Goal: Transaction & Acquisition: Purchase product/service

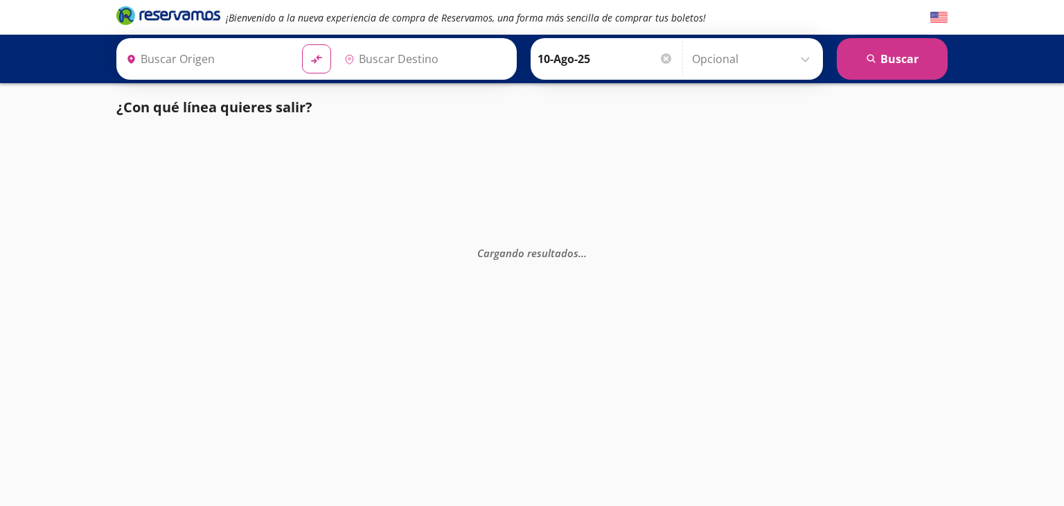
type input "[GEOGRAPHIC_DATA], [GEOGRAPHIC_DATA]"
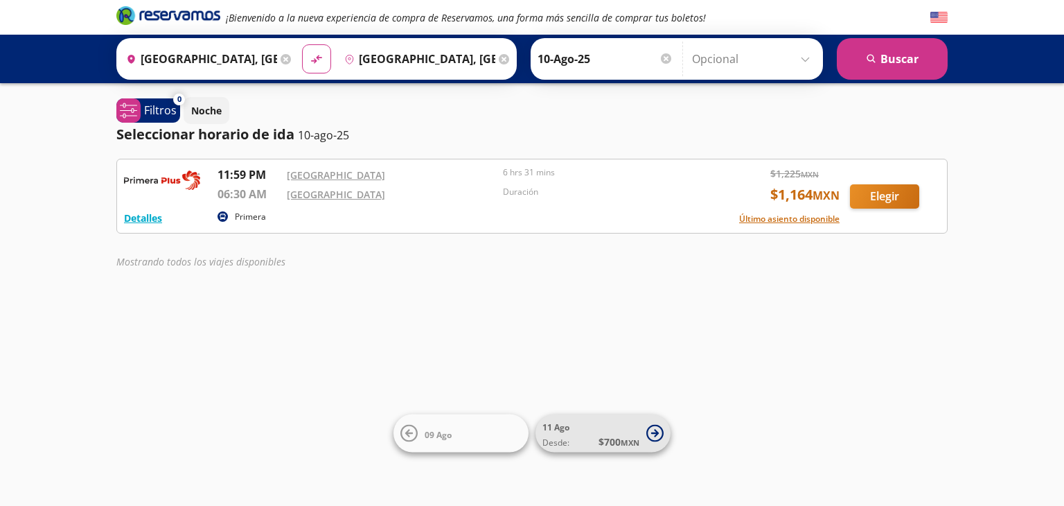
click at [598, 423] on span "[DATE] Desde: $ 700 MXN" at bounding box center [591, 433] width 97 height 31
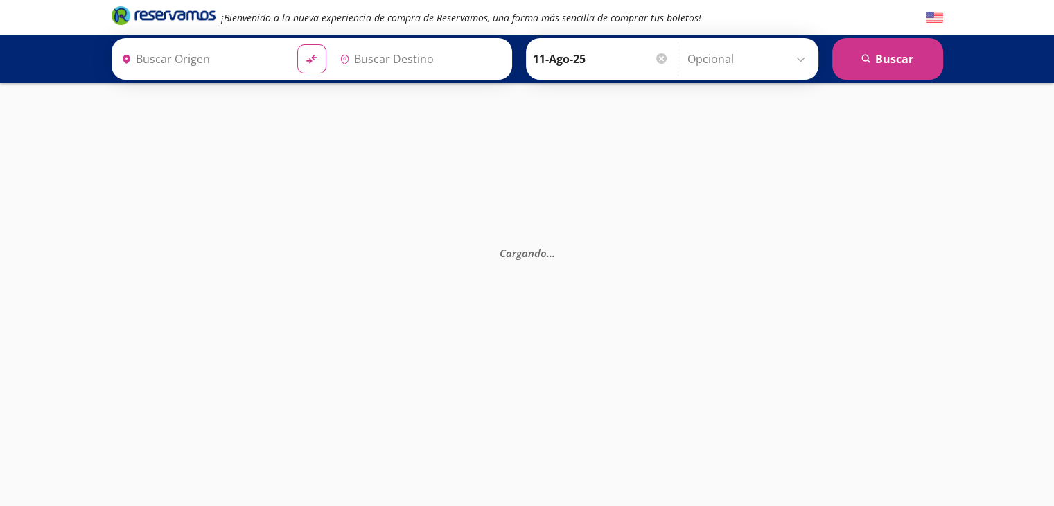
type input "[GEOGRAPHIC_DATA], [GEOGRAPHIC_DATA]"
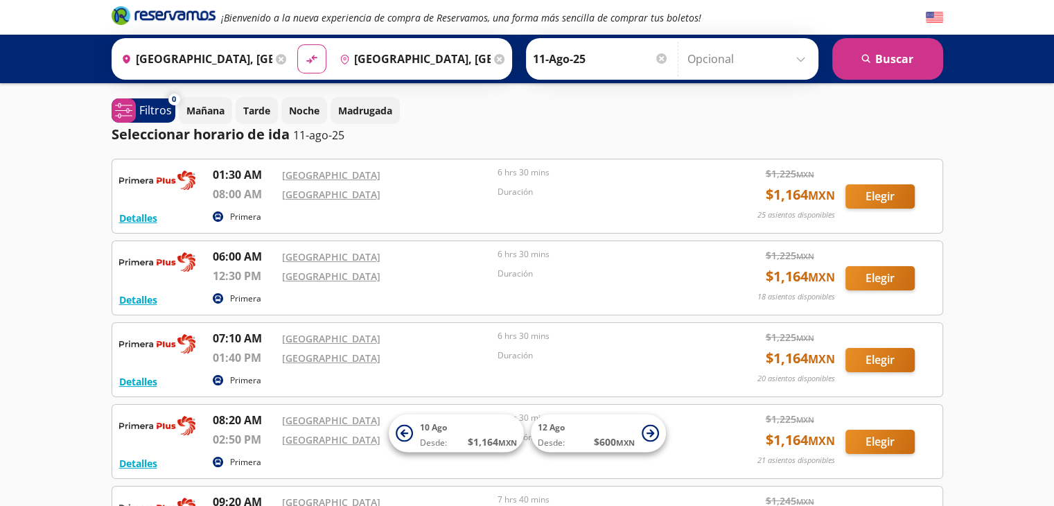
click at [238, 217] on p "Primera" at bounding box center [245, 217] width 31 height 12
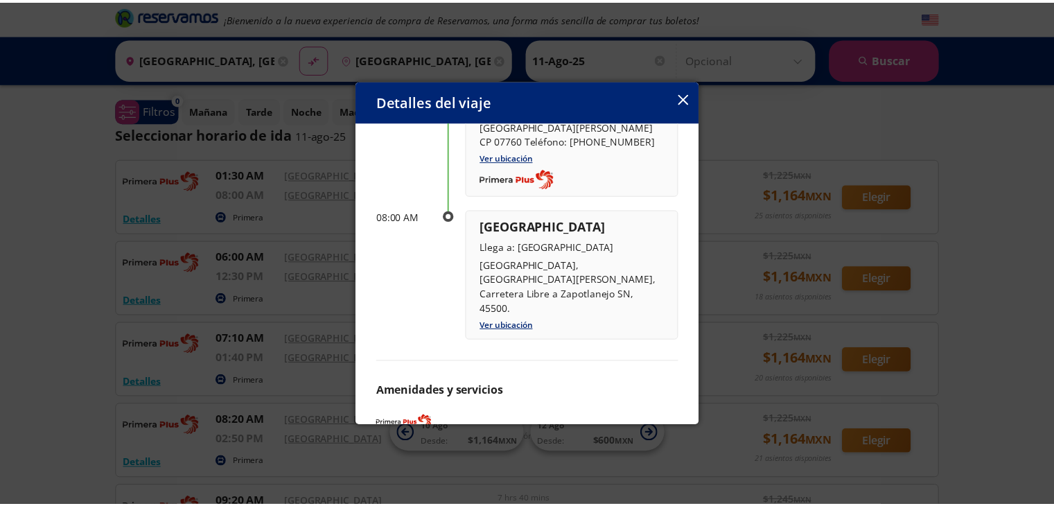
scroll to position [188, 0]
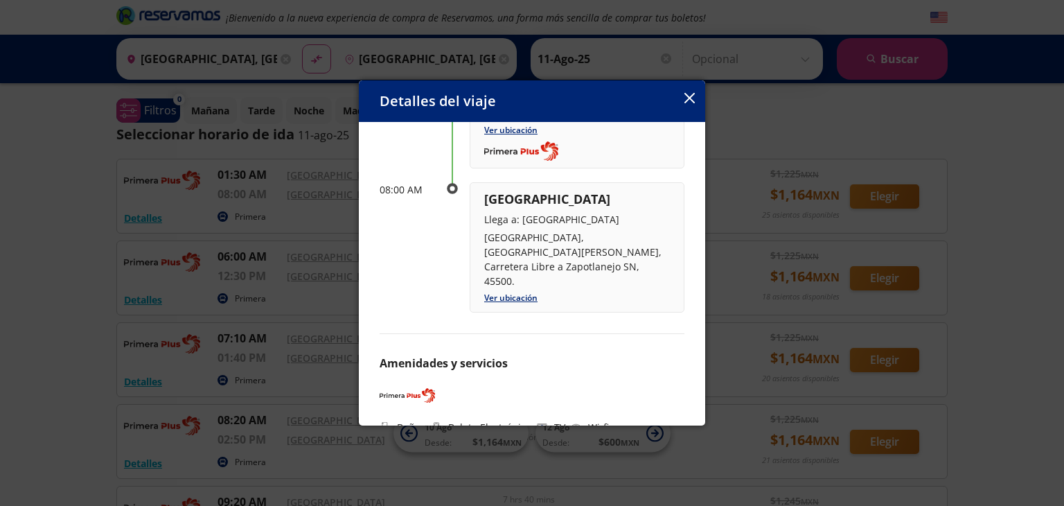
click at [686, 95] on icon "button" at bounding box center [690, 98] width 10 height 10
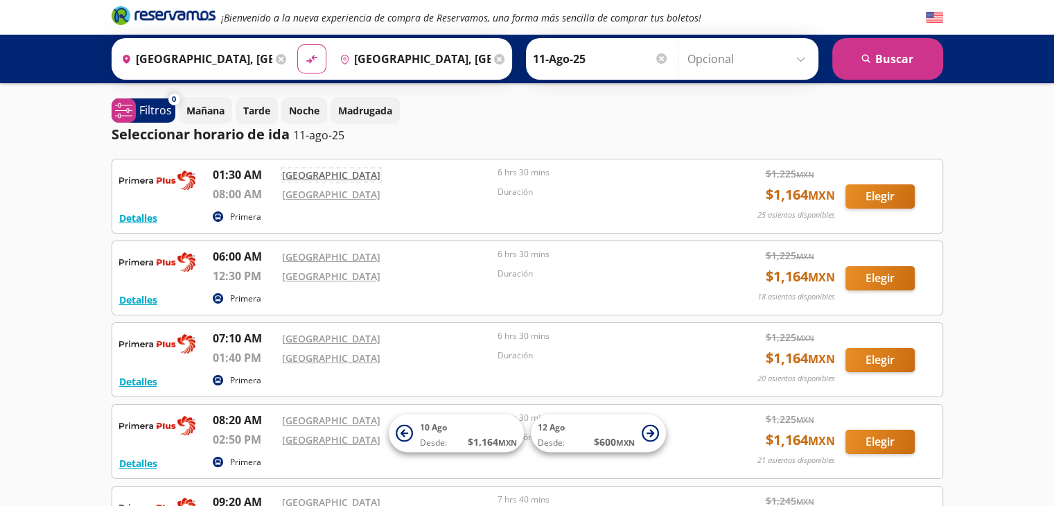
click at [336, 170] on link "[GEOGRAPHIC_DATA]" at bounding box center [331, 174] width 98 height 13
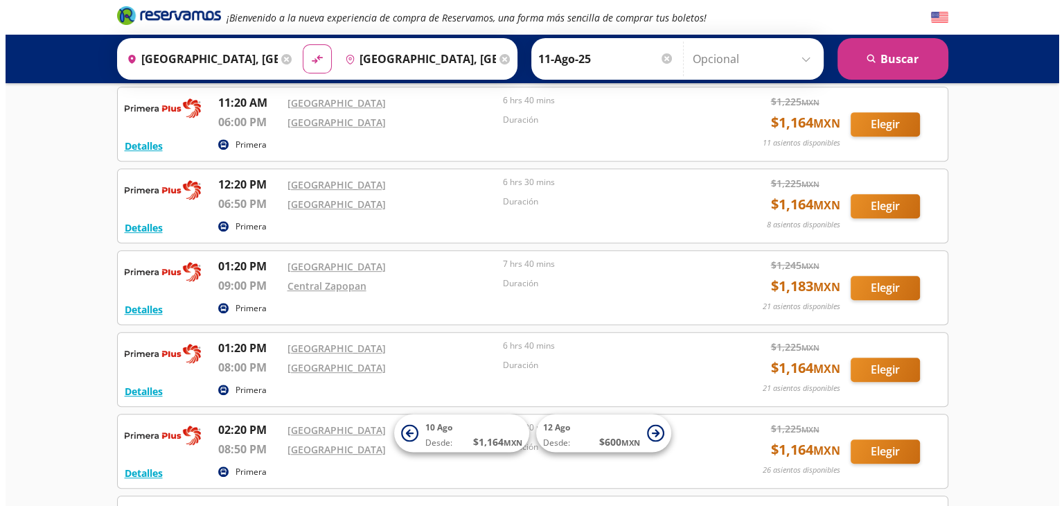
scroll to position [0, 0]
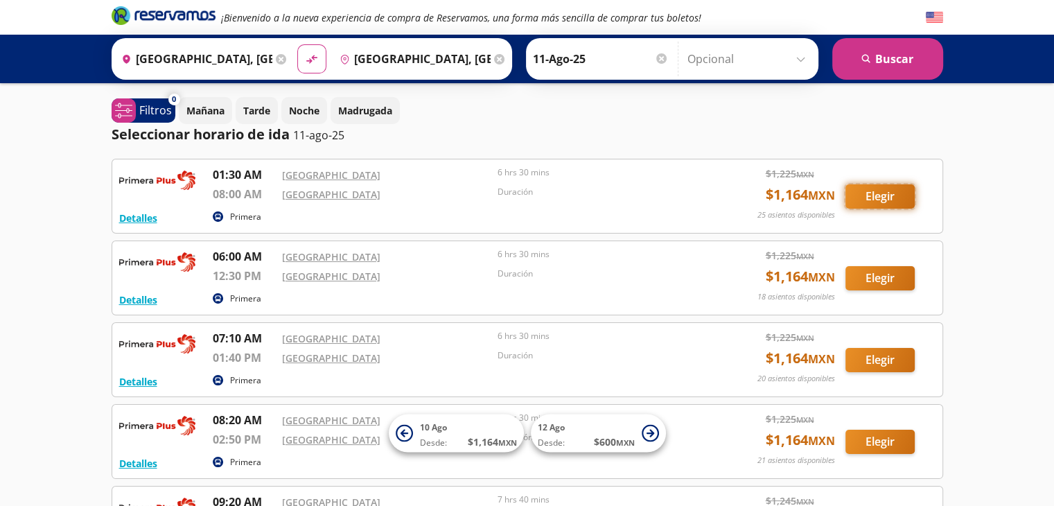
click at [882, 195] on button "Elegir" at bounding box center [879, 196] width 69 height 24
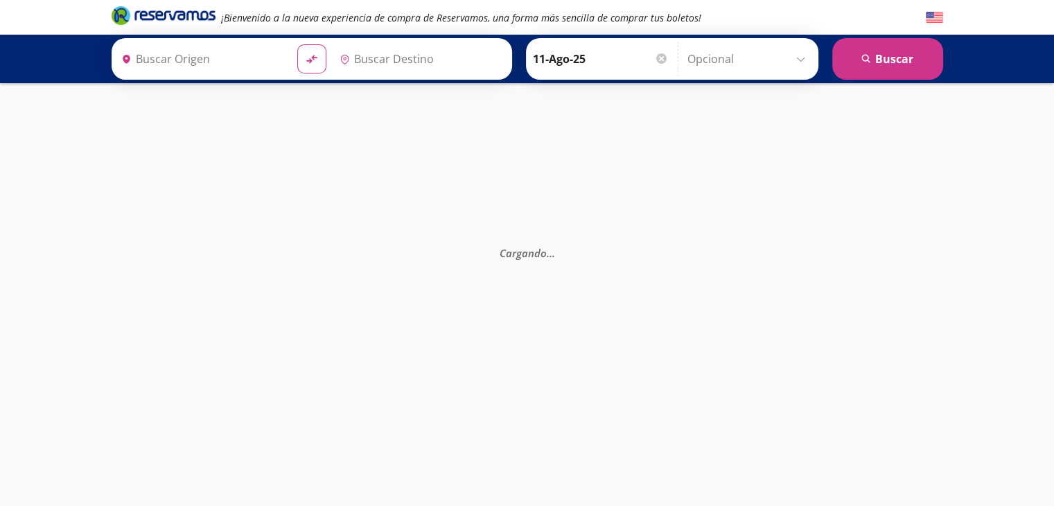
type input "[GEOGRAPHIC_DATA], [GEOGRAPHIC_DATA]"
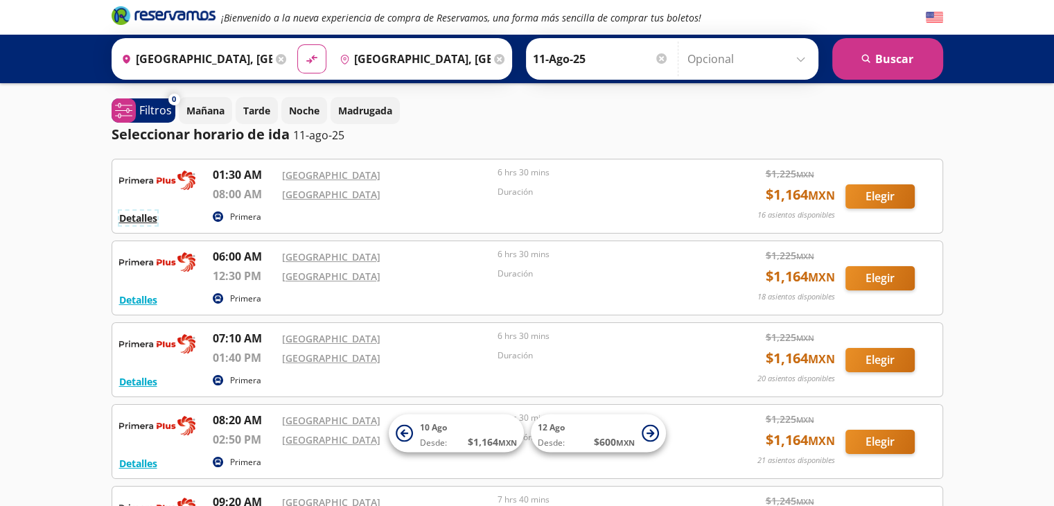
click at [133, 220] on button "Detalles" at bounding box center [138, 218] width 38 height 15
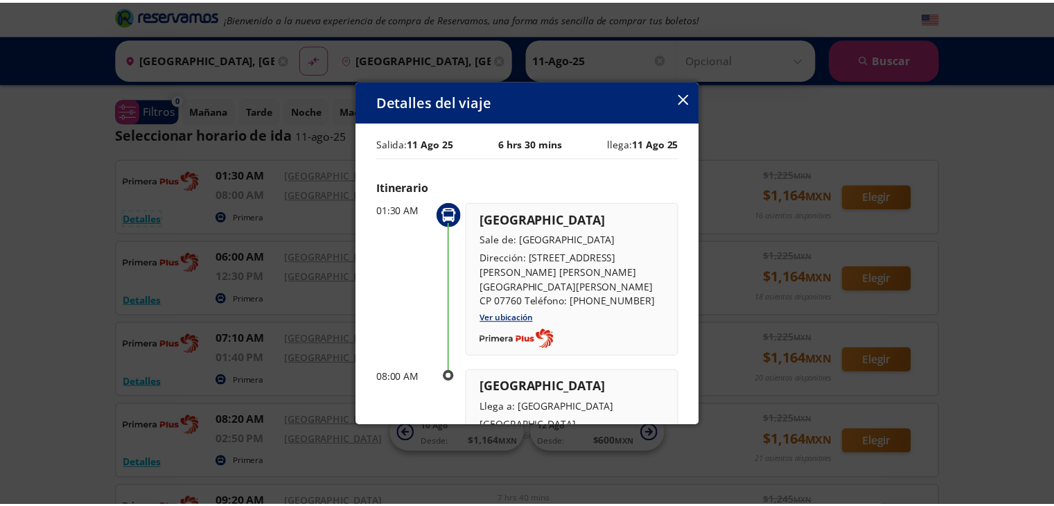
scroll to position [188, 0]
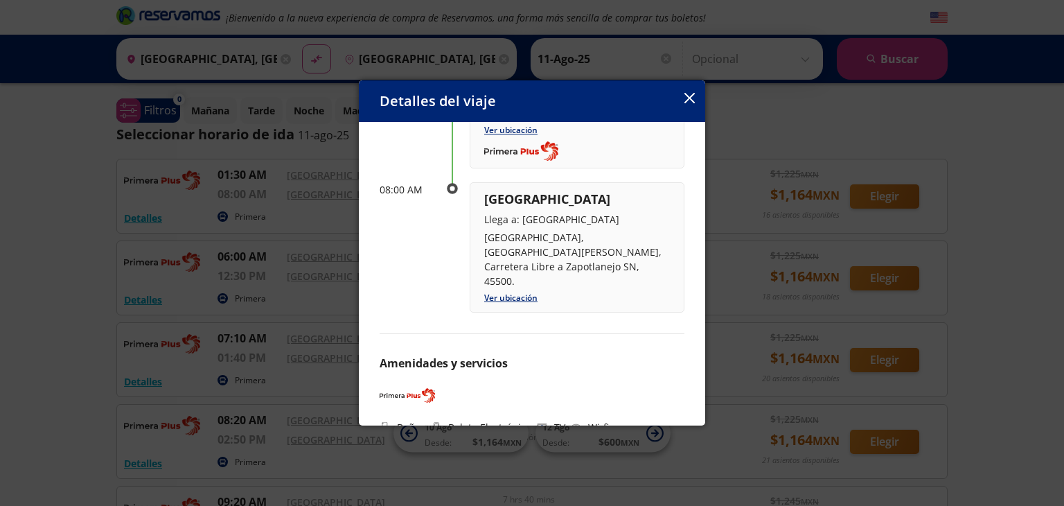
click at [693, 103] on icon "button" at bounding box center [690, 98] width 10 height 10
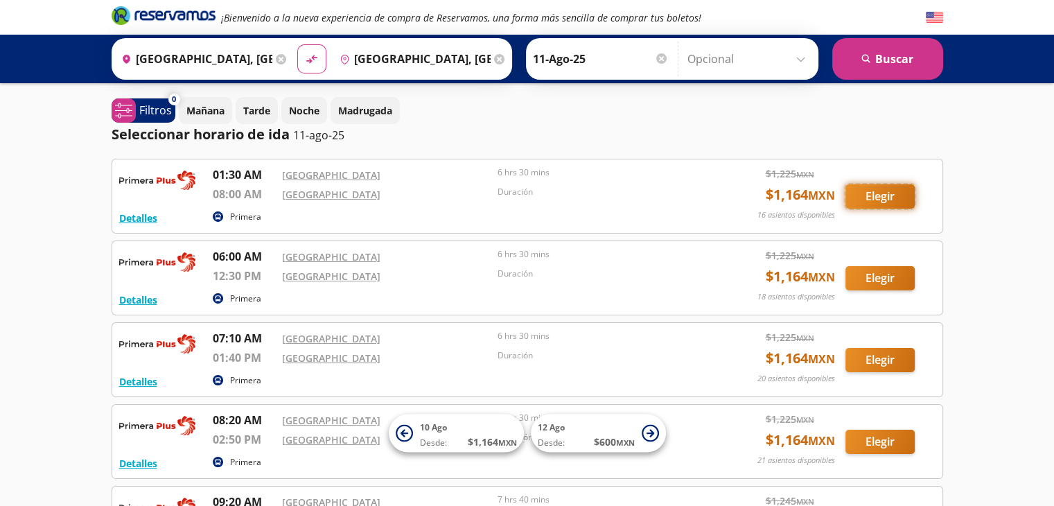
click at [884, 197] on button "Elegir" at bounding box center [879, 196] width 69 height 24
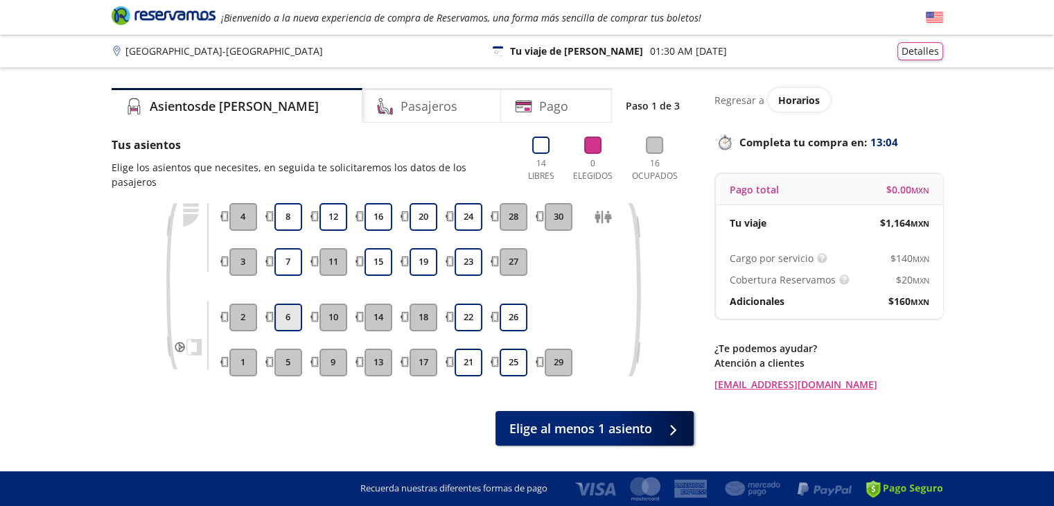
scroll to position [22, 0]
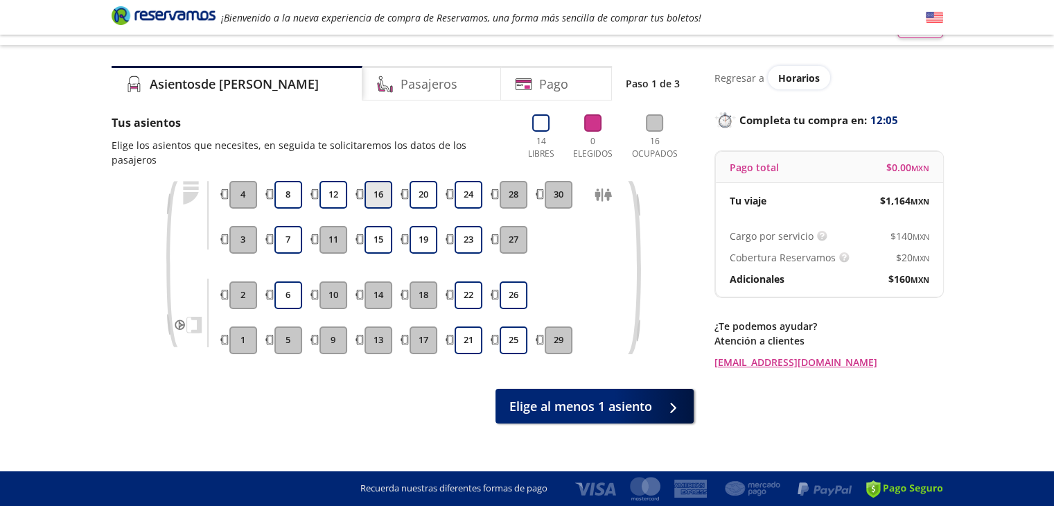
click at [384, 192] on button "16" at bounding box center [379, 195] width 28 height 28
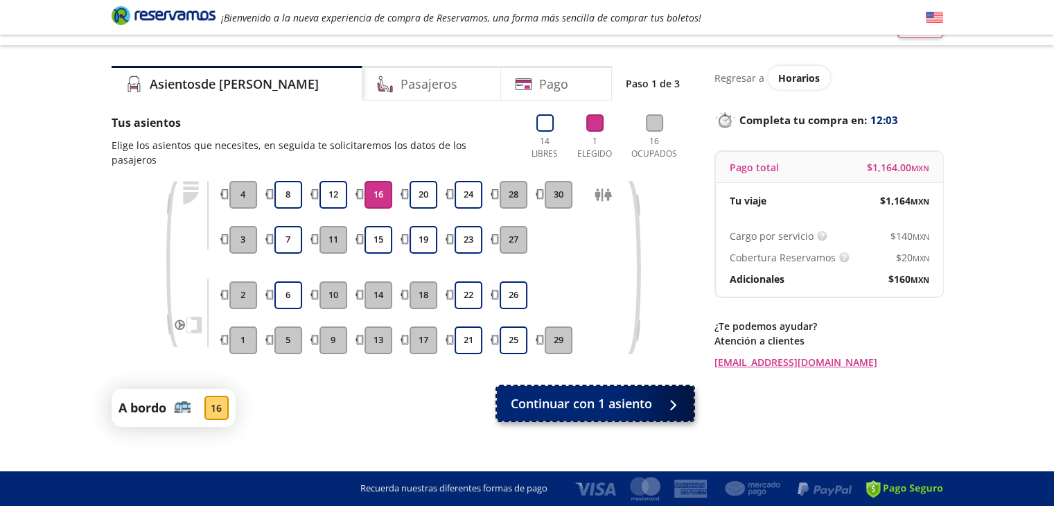
click at [585, 394] on span "Continuar con 1 asiento" at bounding box center [581, 403] width 141 height 19
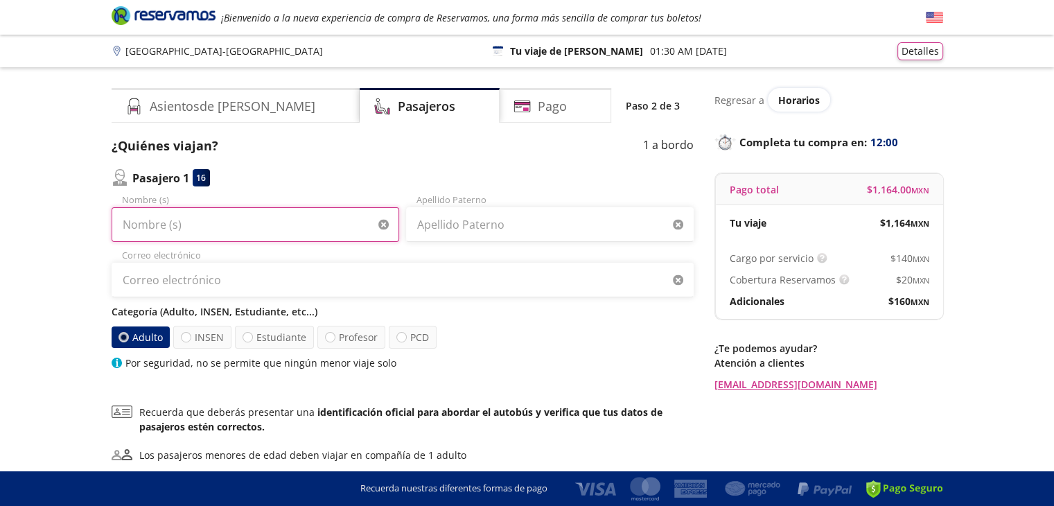
click at [281, 226] on input "Nombre (s)" at bounding box center [256, 224] width 288 height 35
type input "[PERSON_NAME]"
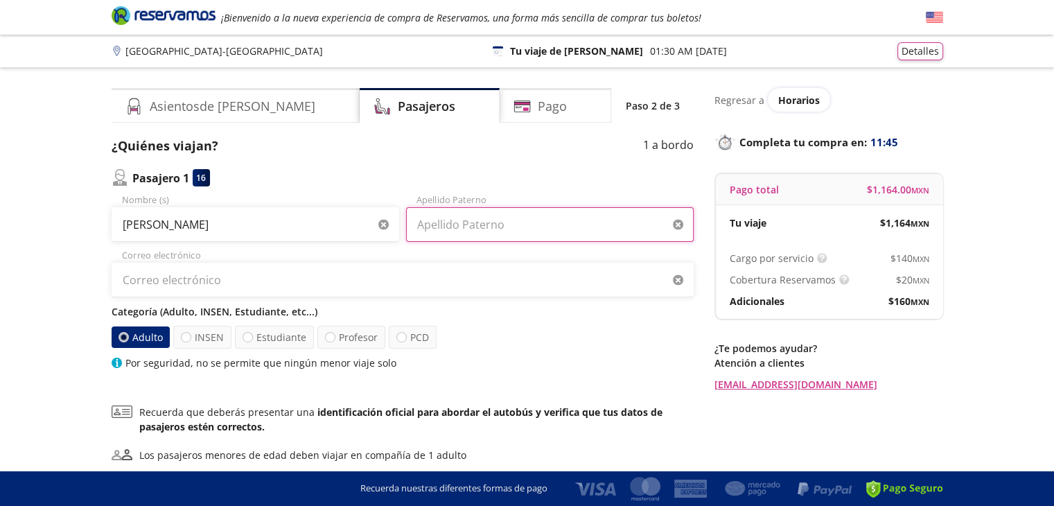
click at [514, 227] on input "Apellido Paterno" at bounding box center [550, 224] width 288 height 35
type input "A"
type input "[PERSON_NAME]"
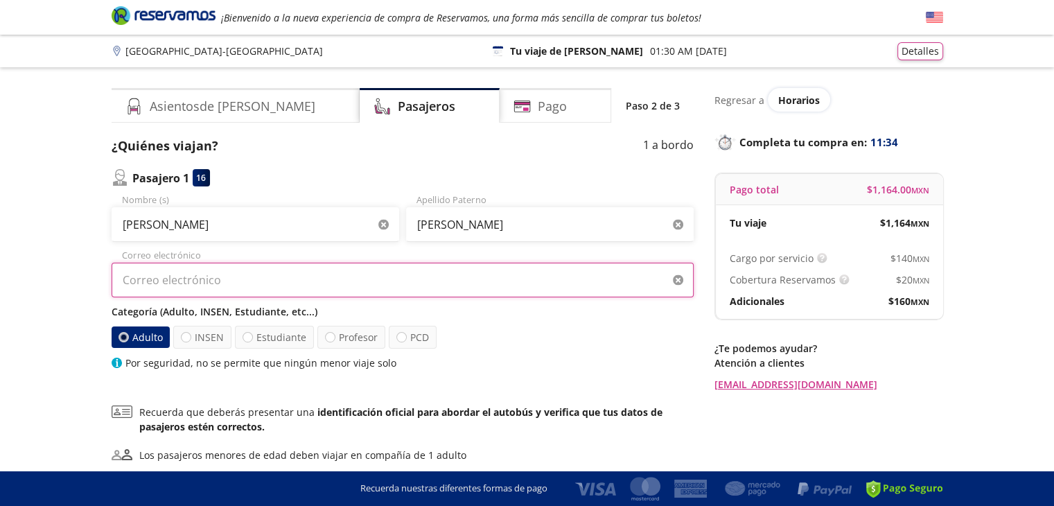
click at [244, 272] on input "Correo electrónico" at bounding box center [403, 280] width 582 height 35
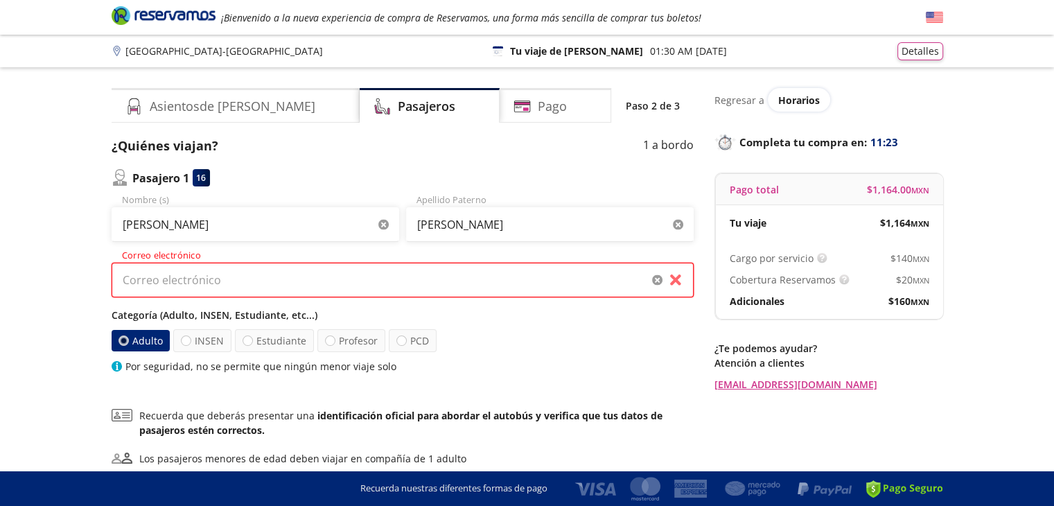
click at [318, 279] on input "Correo electrónico" at bounding box center [403, 280] width 582 height 35
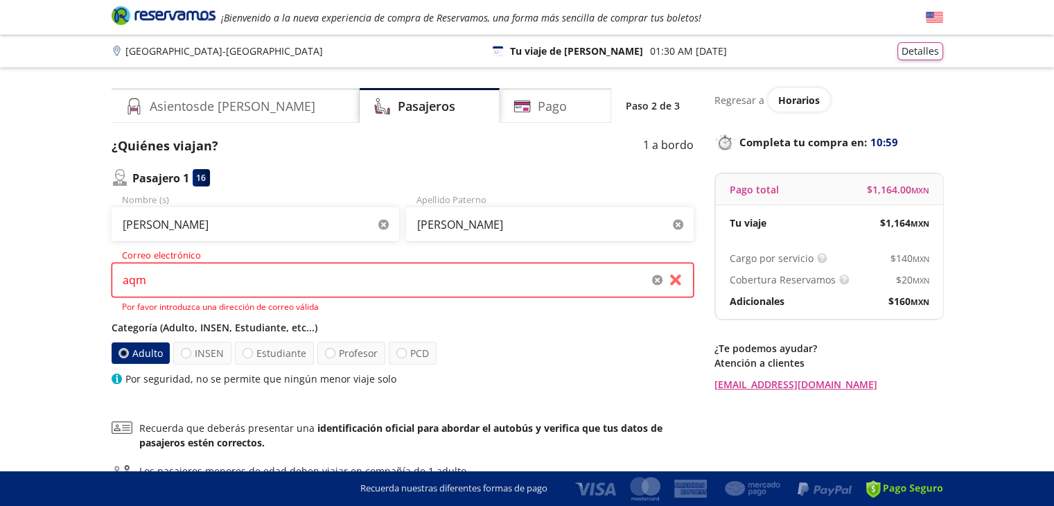
drag, startPoint x: 243, startPoint y: 279, endPoint x: 25, endPoint y: 257, distance: 218.7
click at [25, 257] on div "Group 9 Created with Sketch. Datos para la compra Ciudad de [GEOGRAPHIC_DATA] -…" at bounding box center [527, 322] width 1054 height 644
paste input "[EMAIL_ADDRESS][DOMAIN_NAME]"
type input "[EMAIL_ADDRESS][DOMAIN_NAME]"
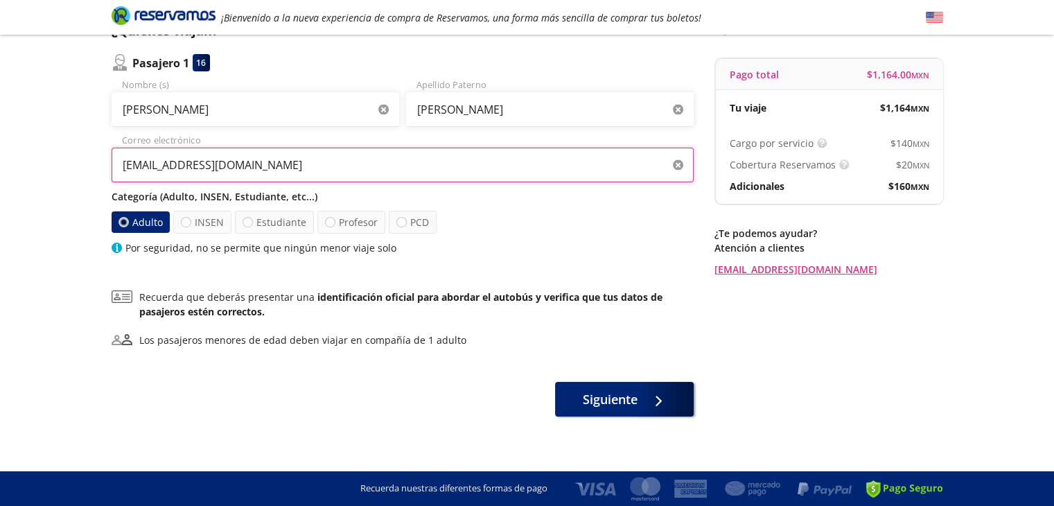
scroll to position [119, 0]
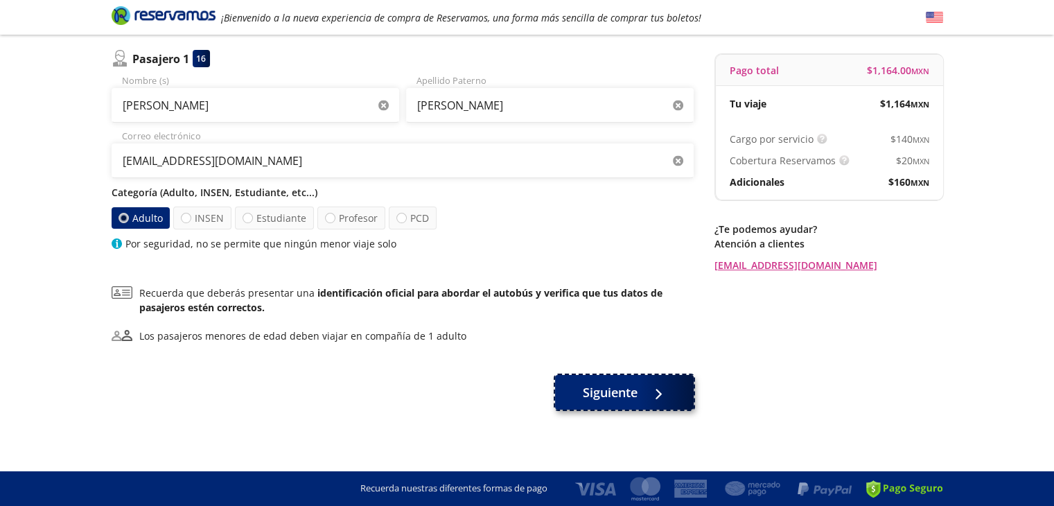
click at [621, 392] on span "Siguiente" at bounding box center [610, 392] width 55 height 19
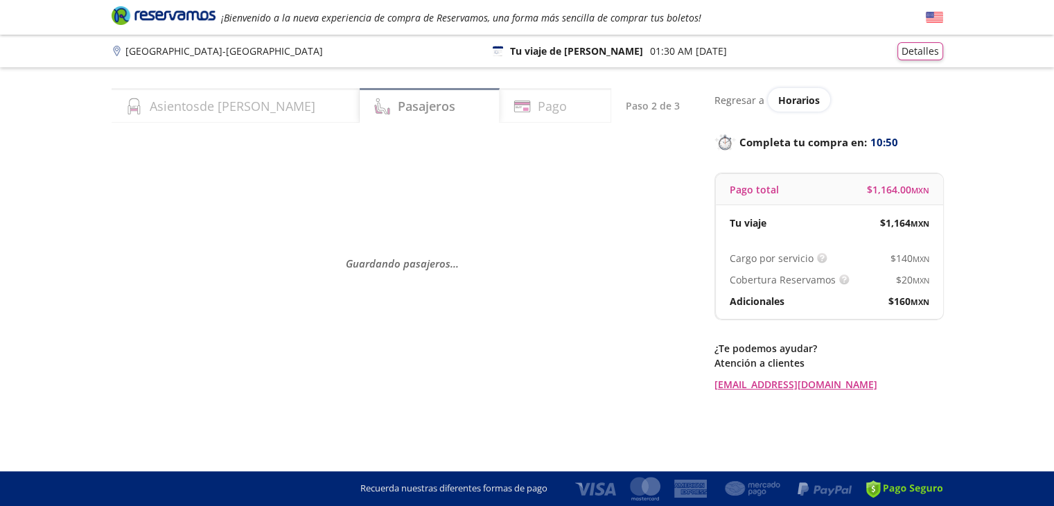
scroll to position [0, 0]
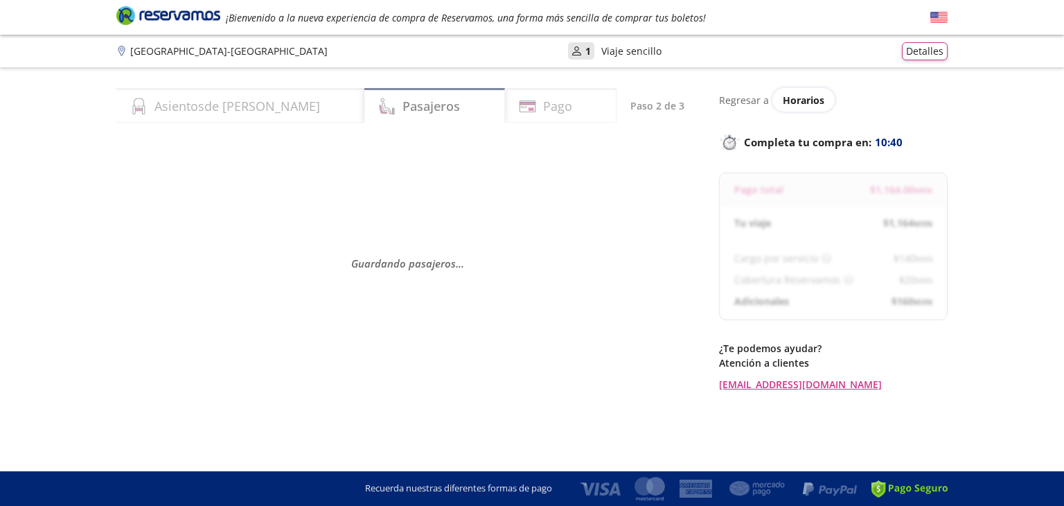
select select "MX"
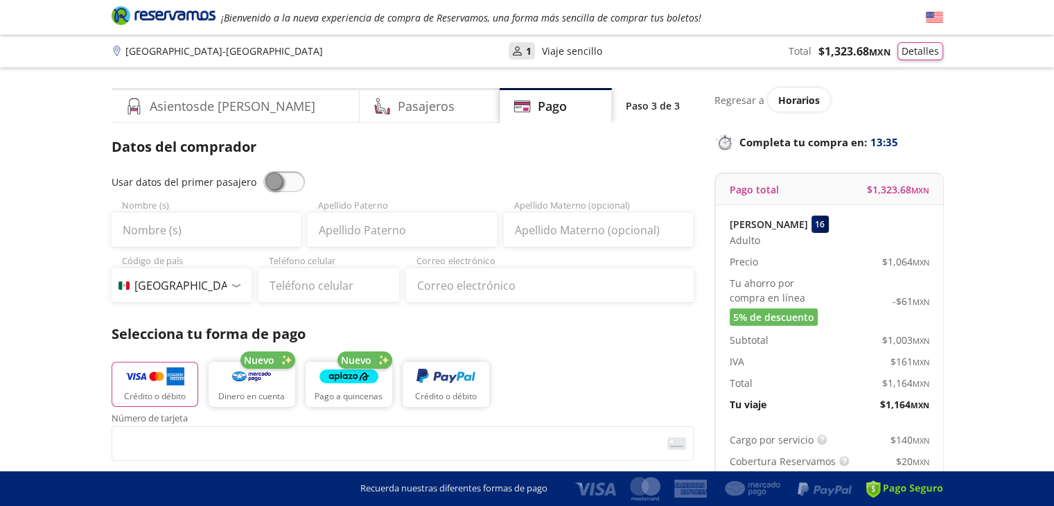
click at [282, 182] on span at bounding box center [284, 181] width 42 height 21
click at [263, 171] on input "checkbox" at bounding box center [263, 171] width 0 height 0
type input "[PERSON_NAME]"
type input "[EMAIL_ADDRESS][DOMAIN_NAME]"
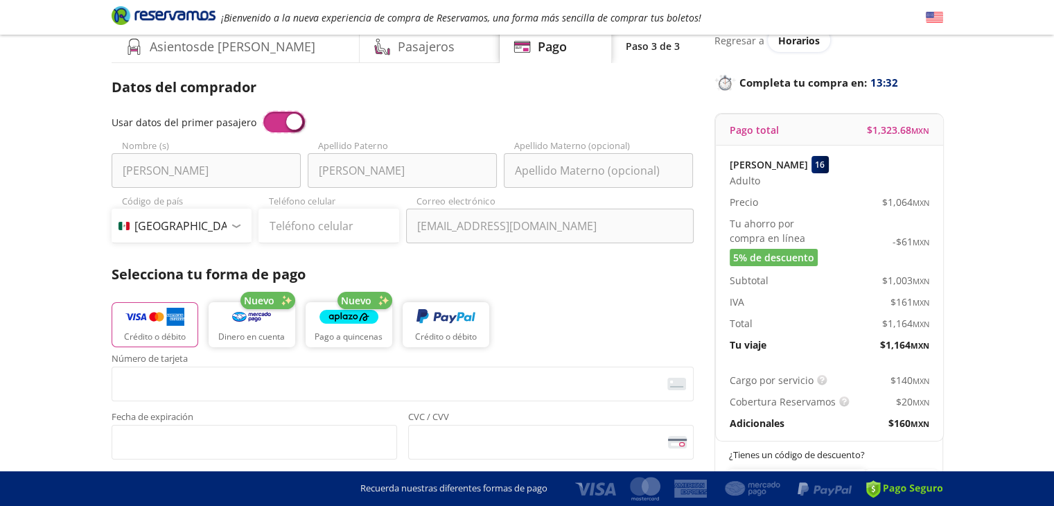
scroll to position [79, 0]
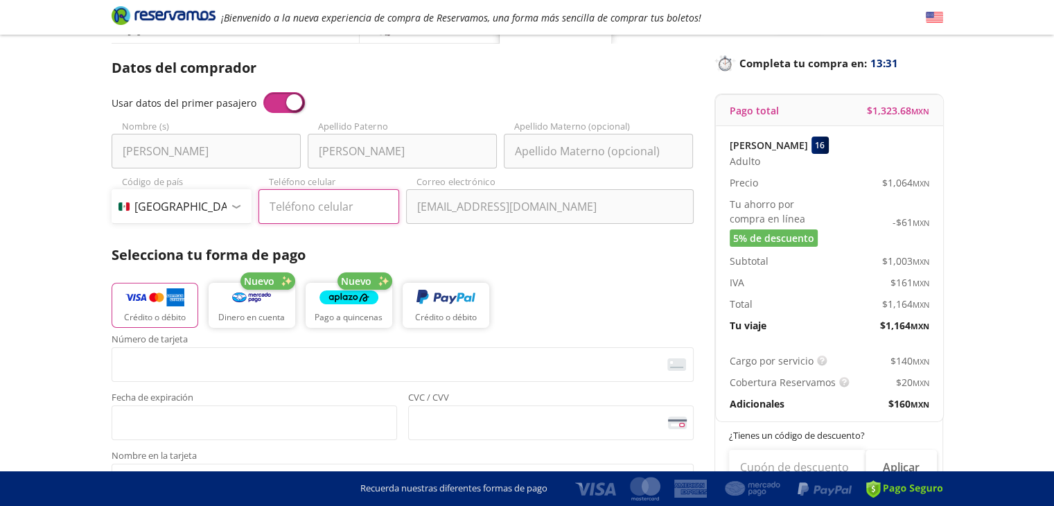
click at [313, 213] on input "Teléfono celular" at bounding box center [328, 206] width 141 height 35
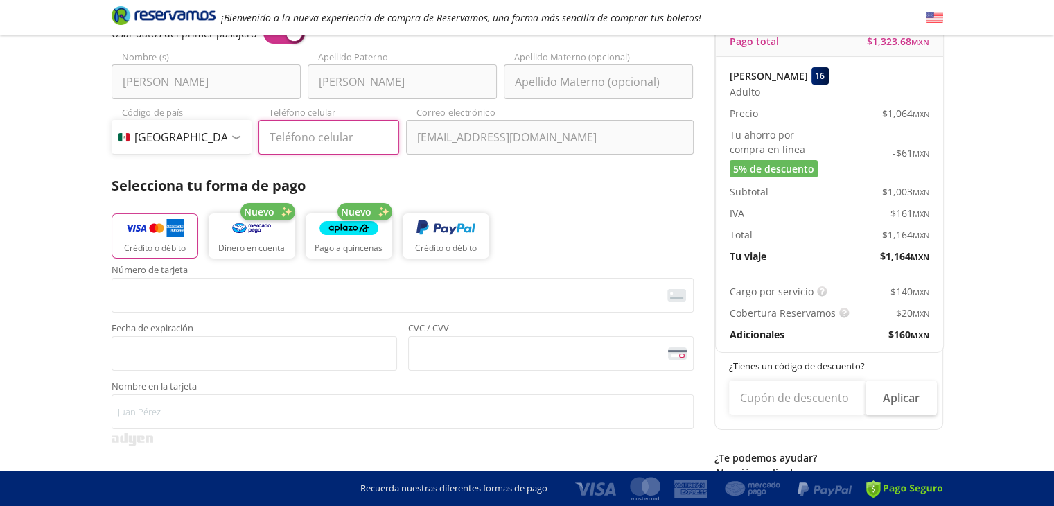
scroll to position [143, 0]
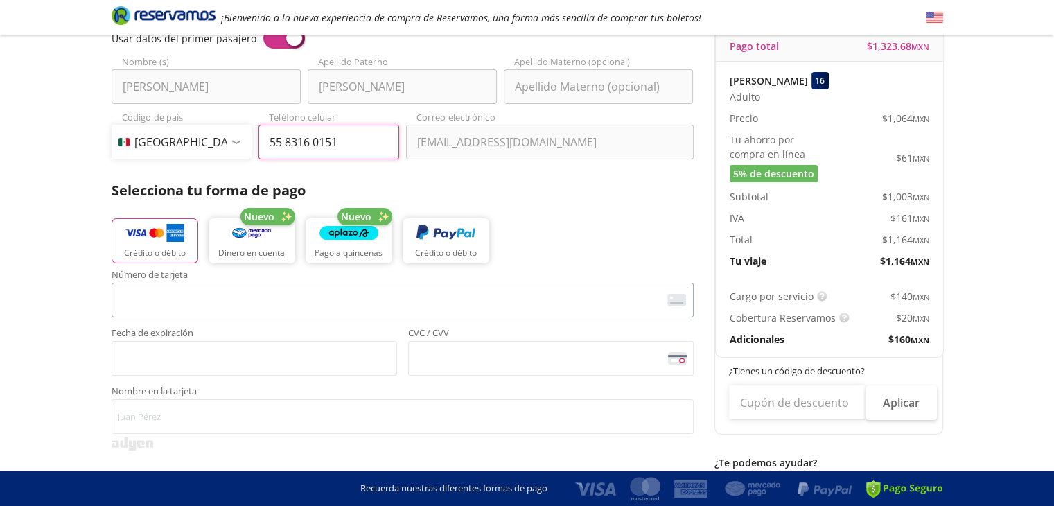
type input "55 8316 0151"
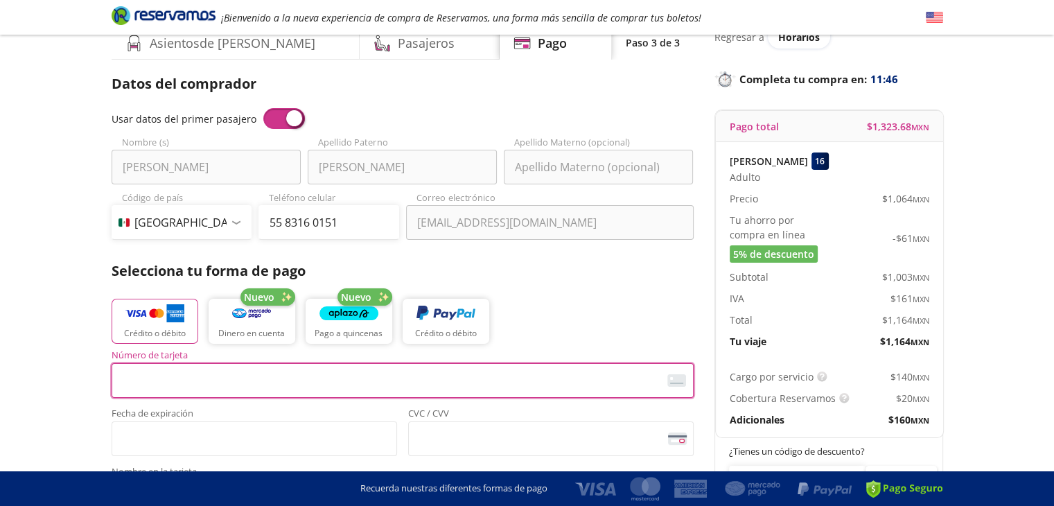
scroll to position [0, 0]
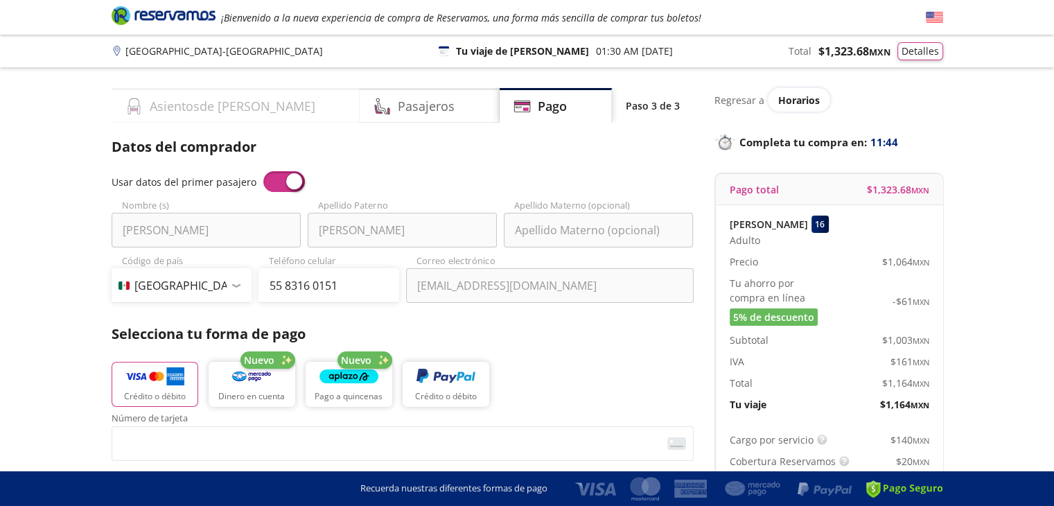
click at [207, 100] on h4 "Asientos de [PERSON_NAME]" at bounding box center [233, 106] width 166 height 19
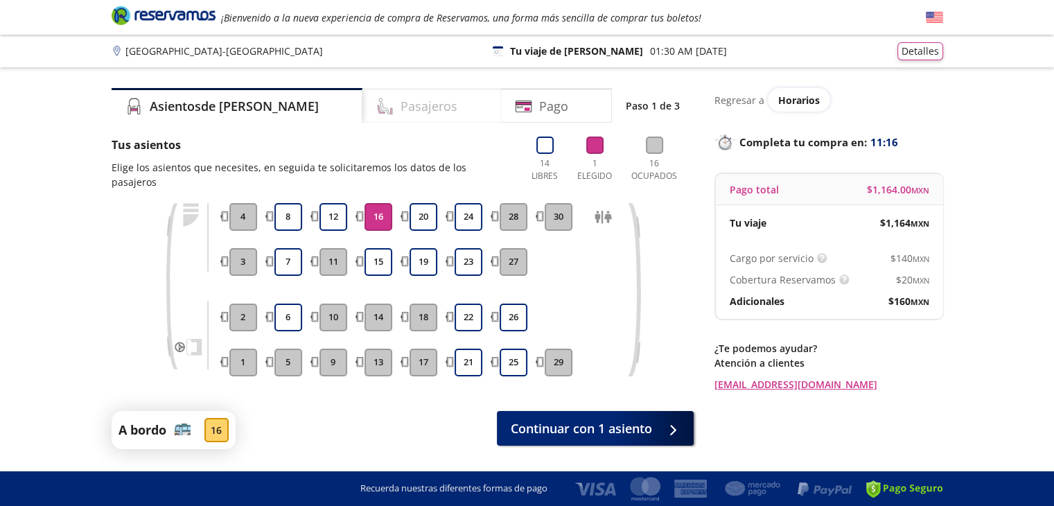
click at [401, 106] on h4 "Pasajeros" at bounding box center [429, 106] width 57 height 19
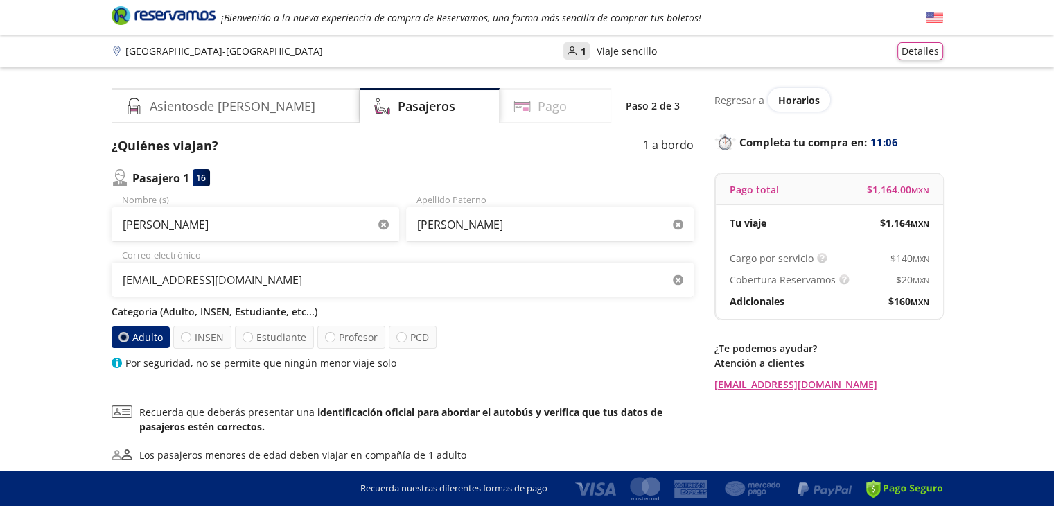
click at [545, 109] on div "Pago" at bounding box center [556, 105] width 112 height 35
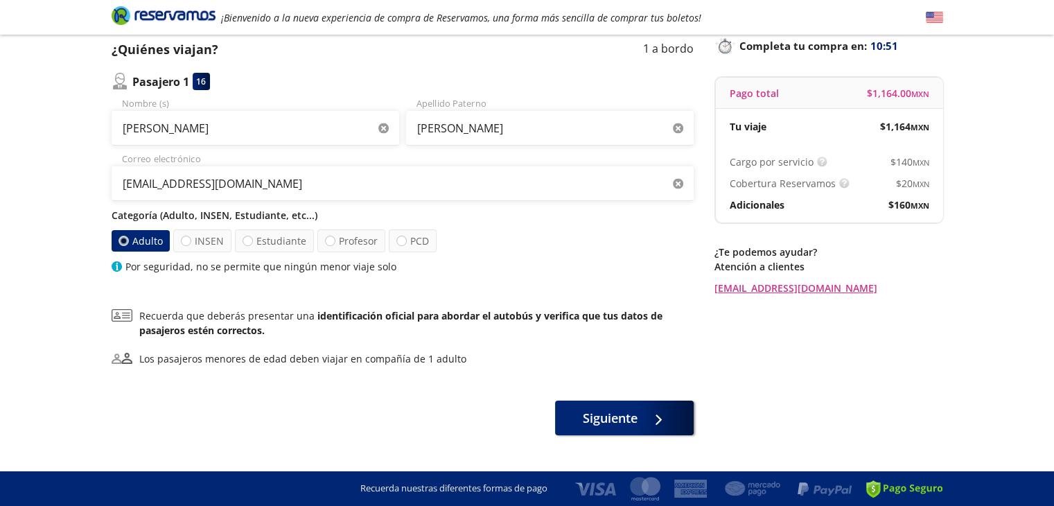
scroll to position [97, 0]
click at [569, 420] on button "Siguiente" at bounding box center [624, 414] width 139 height 35
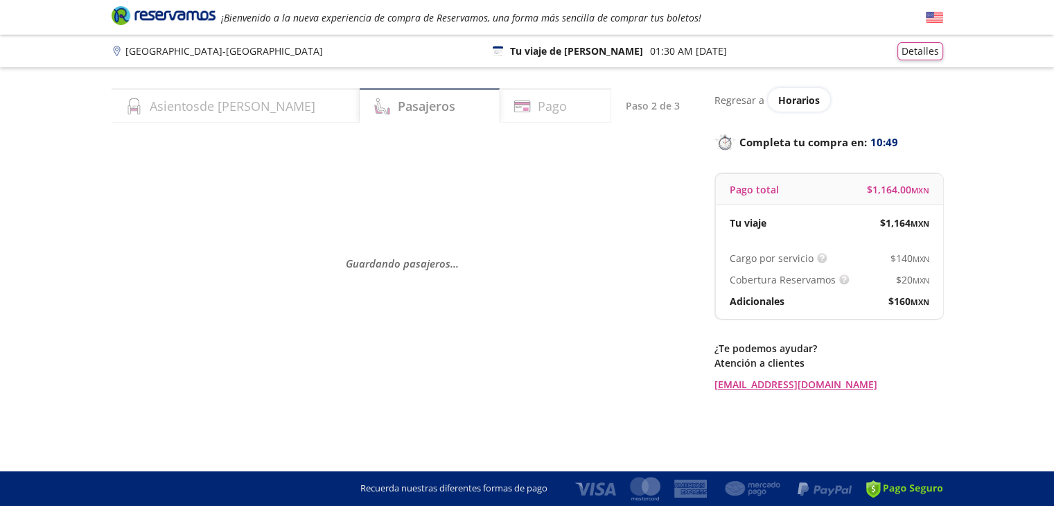
scroll to position [0, 0]
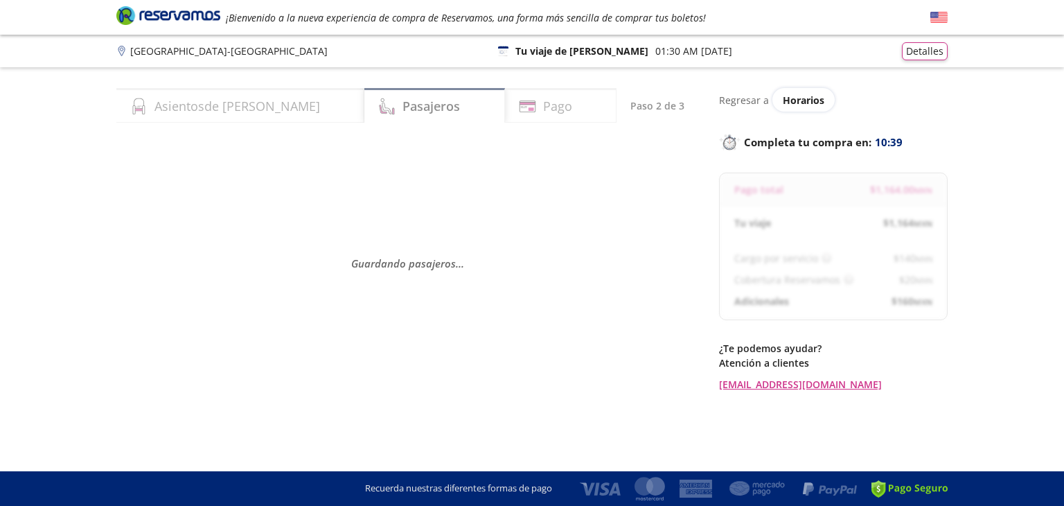
select select "MX"
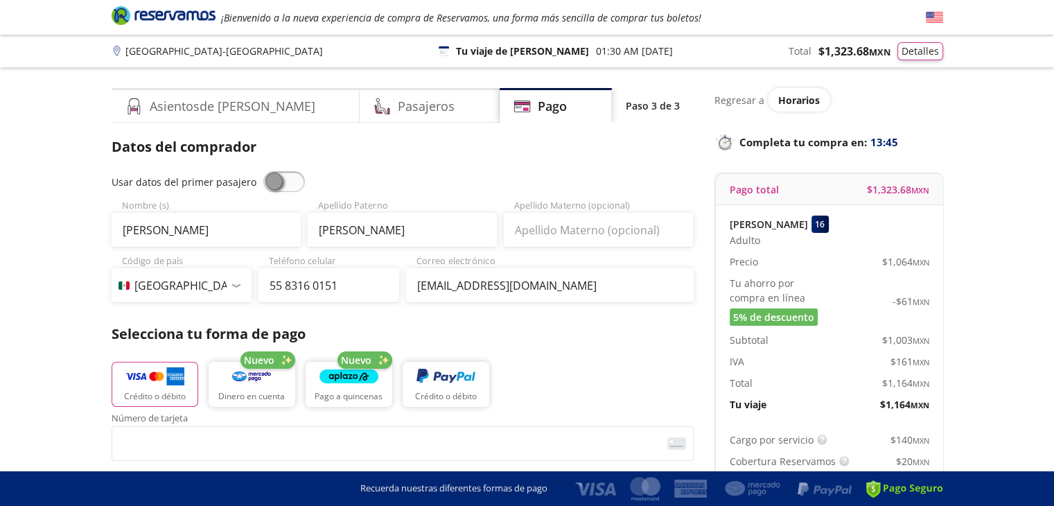
click at [288, 186] on span at bounding box center [284, 181] width 42 height 21
click at [263, 171] on input "checkbox" at bounding box center [263, 171] width 0 height 0
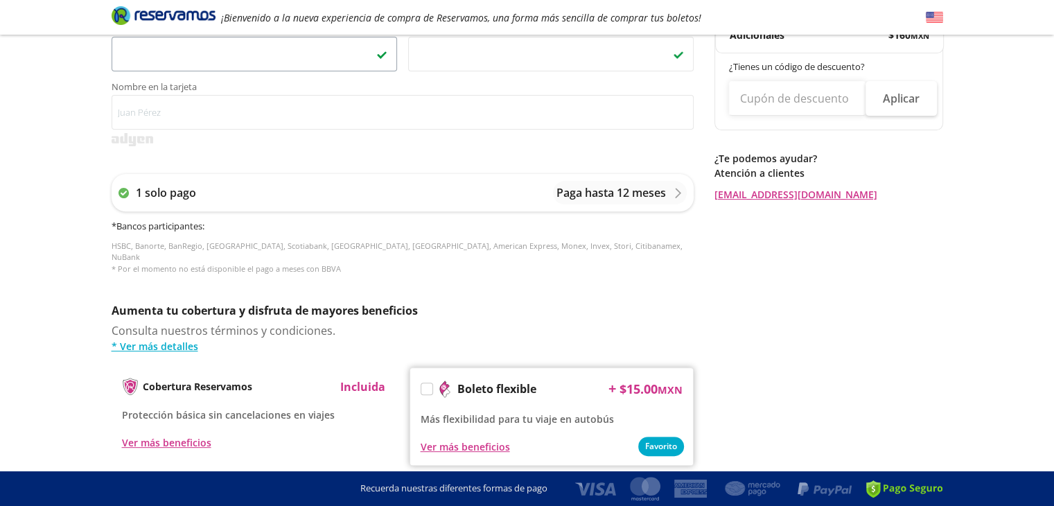
scroll to position [649, 0]
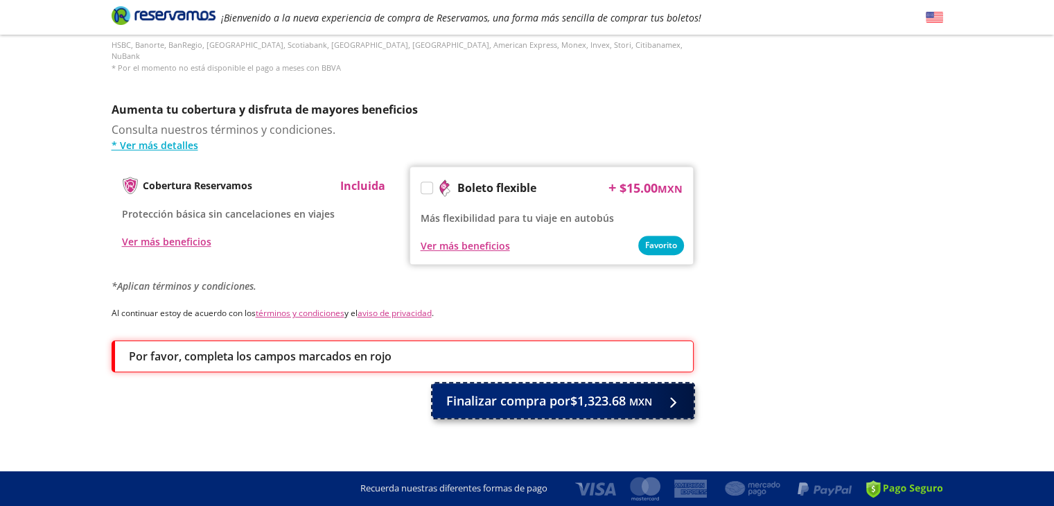
click at [483, 398] on button "Finalizar compra por $1,323.68 MXN" at bounding box center [562, 400] width 261 height 35
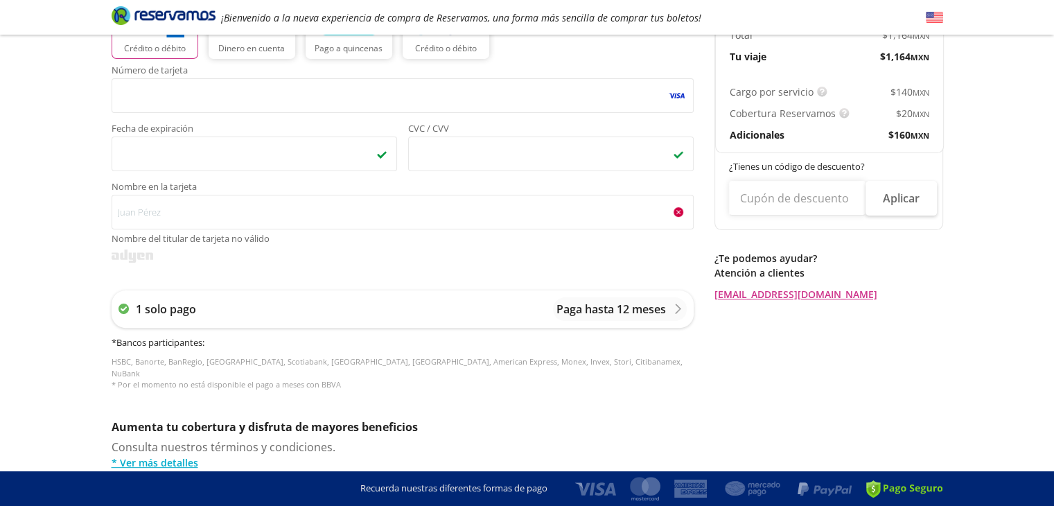
scroll to position [346, 0]
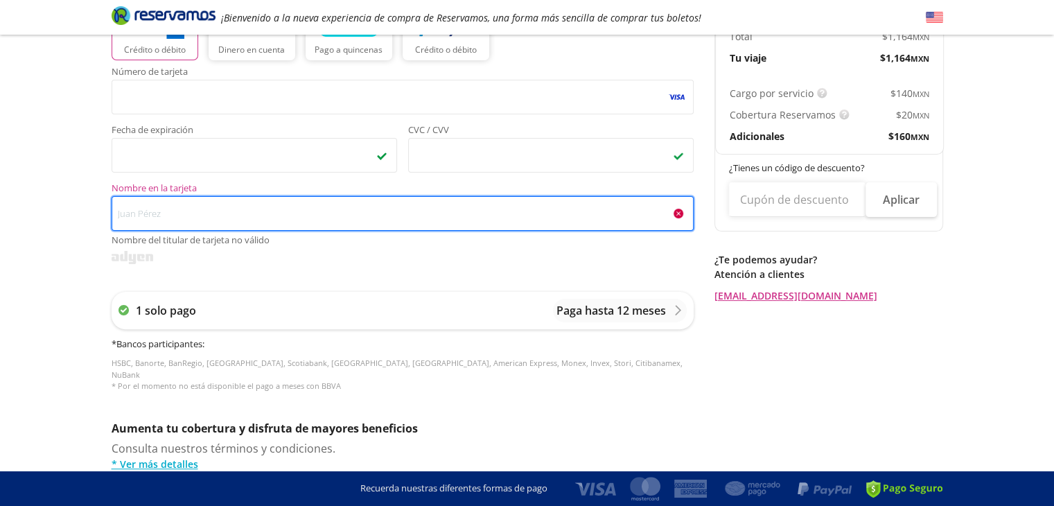
click at [356, 216] on input "Nombre en la tarjeta Nombre del titular de tarjeta no válido" at bounding box center [403, 213] width 582 height 35
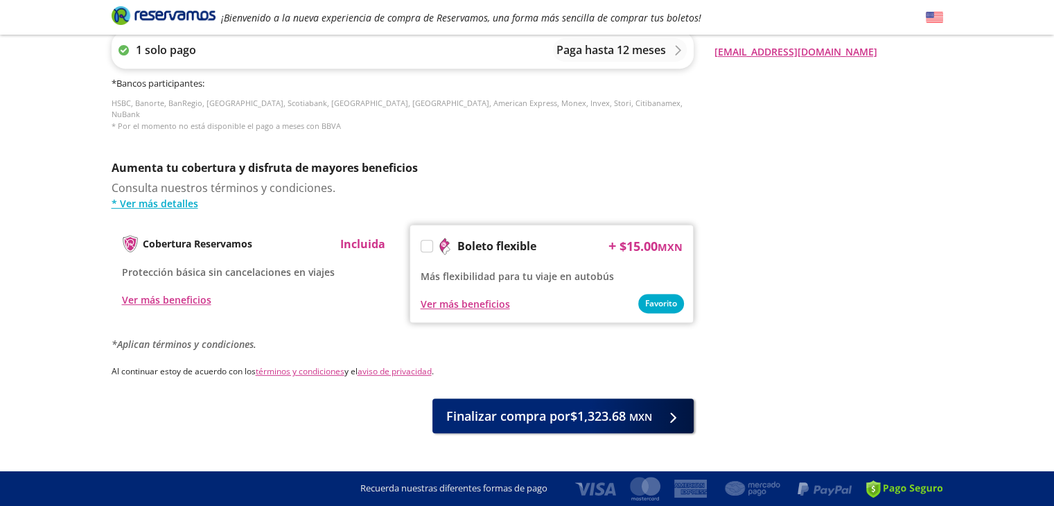
scroll to position [602, 0]
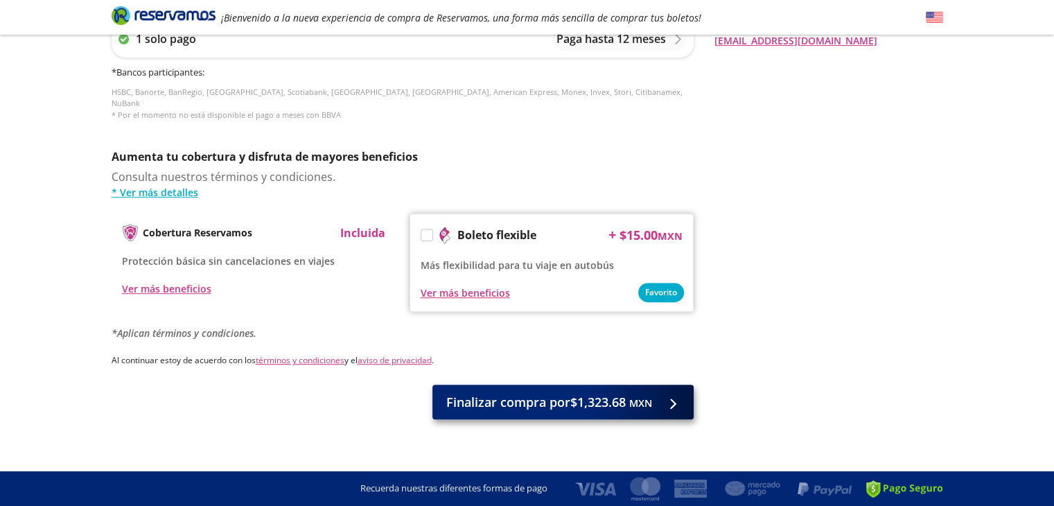
type input "[PERSON_NAME] Jobeliv [PERSON_NAME]"
click at [521, 397] on span "Finalizar compra por $1,323.68 MXN" at bounding box center [549, 402] width 206 height 19
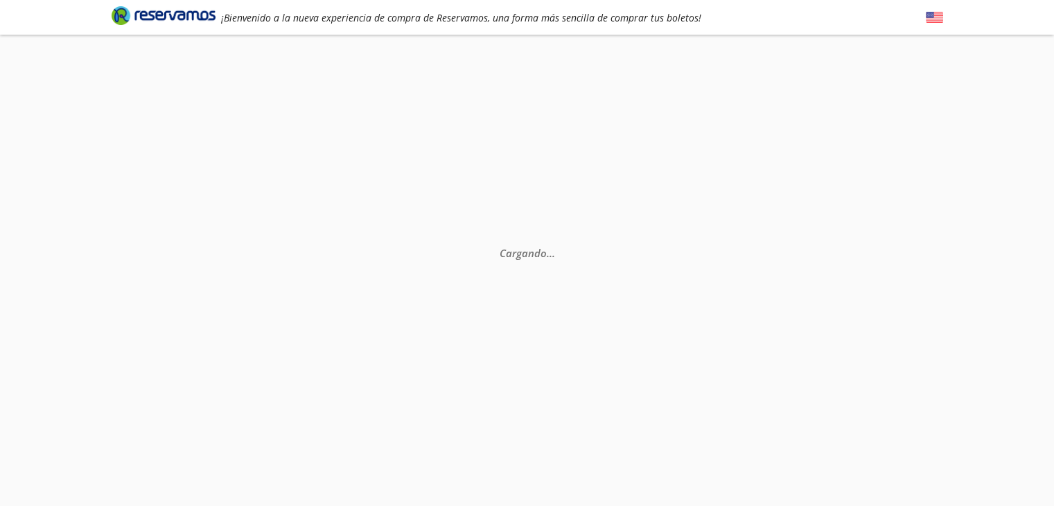
select select "MX"
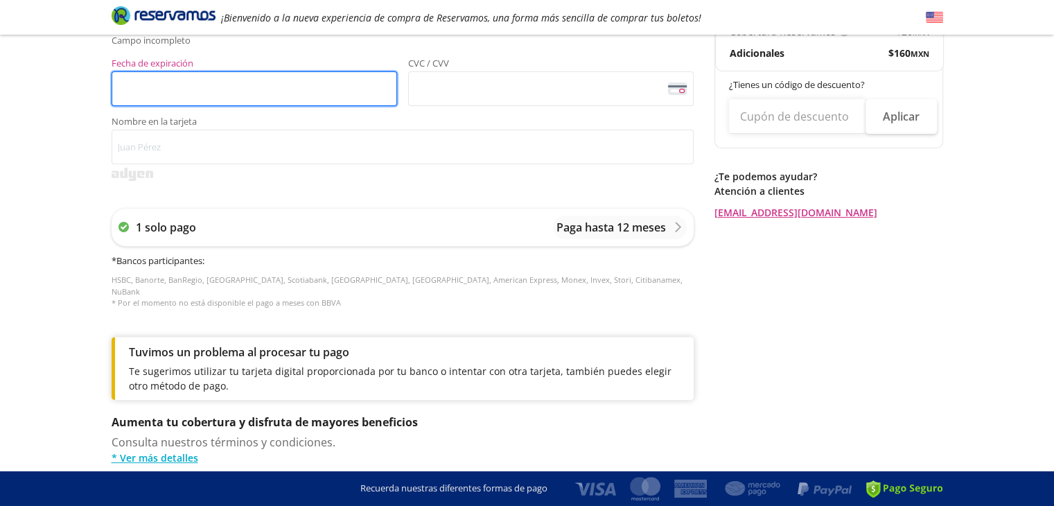
scroll to position [426, 0]
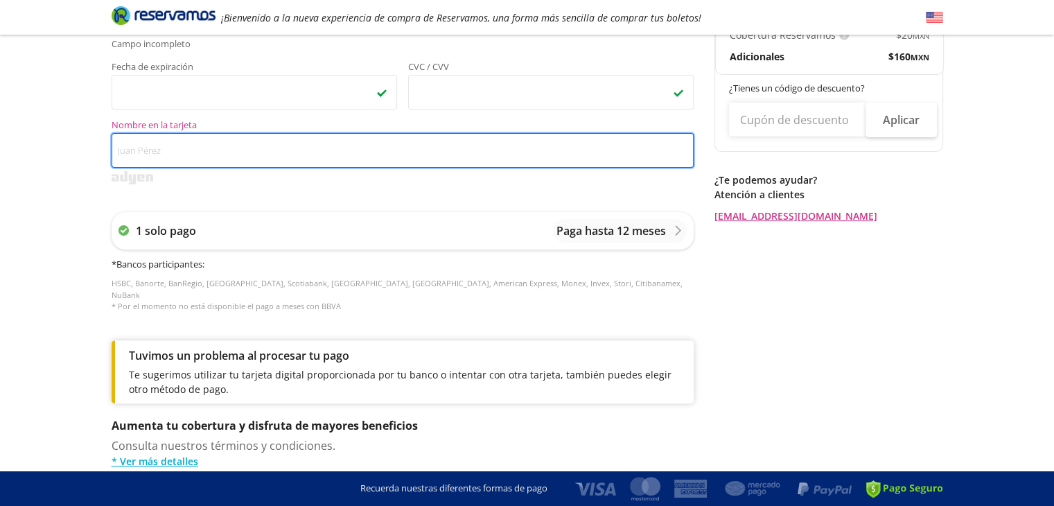
click at [247, 159] on input "Nombre en la tarjeta" at bounding box center [403, 150] width 582 height 35
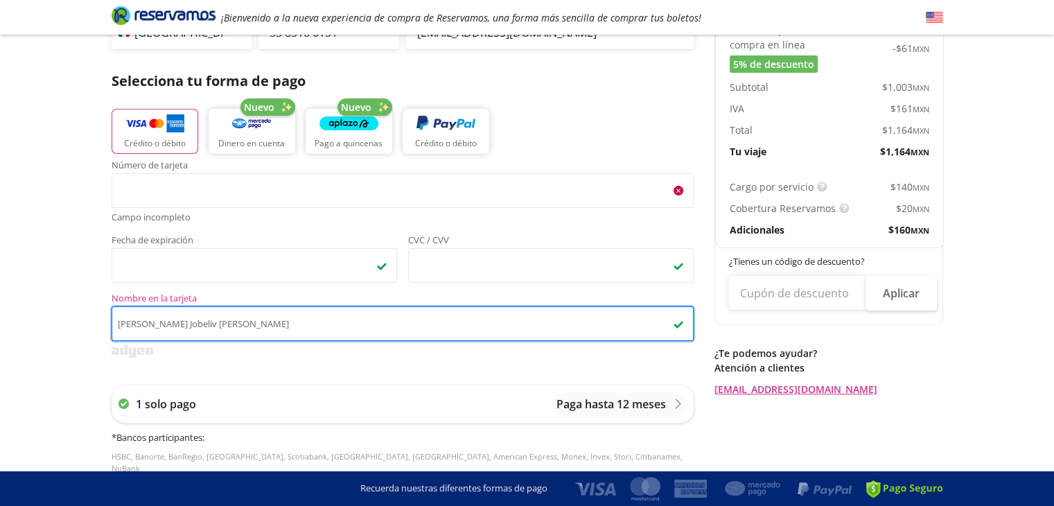
scroll to position [245, 0]
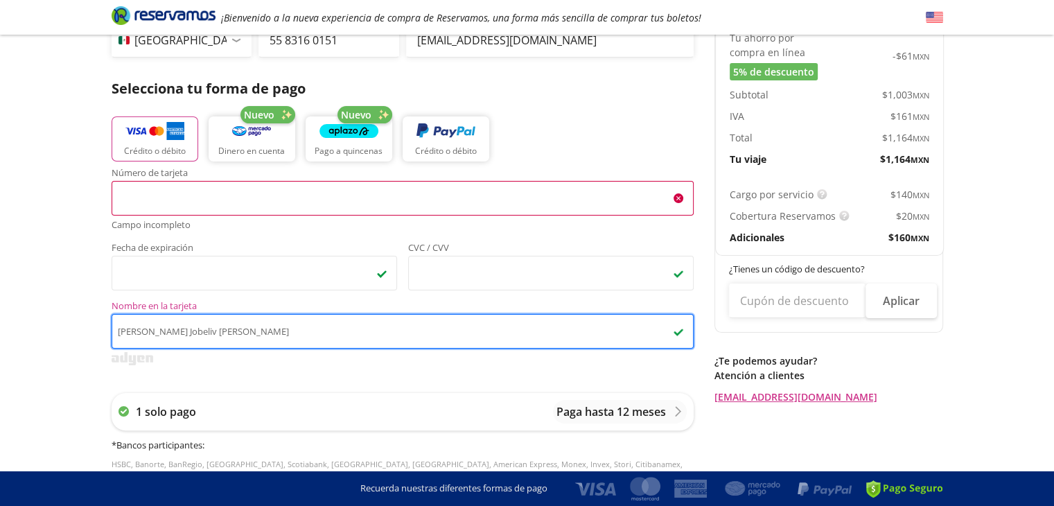
type input "[PERSON_NAME] Jobeliv [PERSON_NAME]"
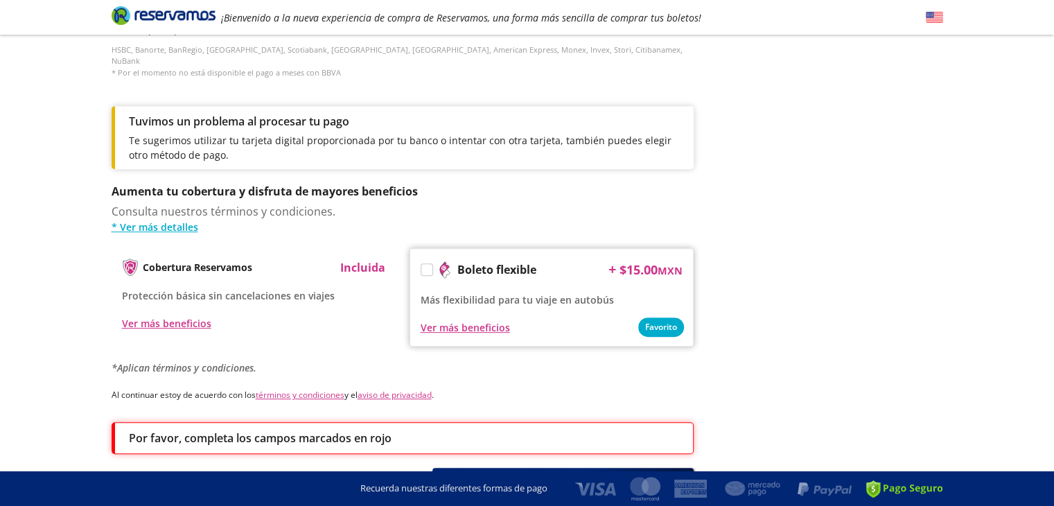
scroll to position [726, 0]
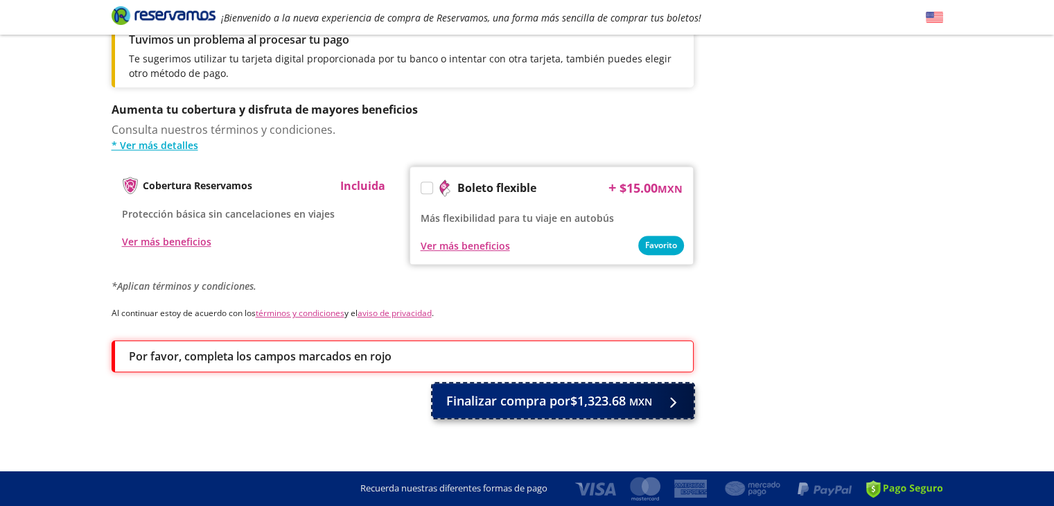
click at [485, 400] on button "Finalizar compra por $1,323.68 MXN" at bounding box center [562, 400] width 261 height 35
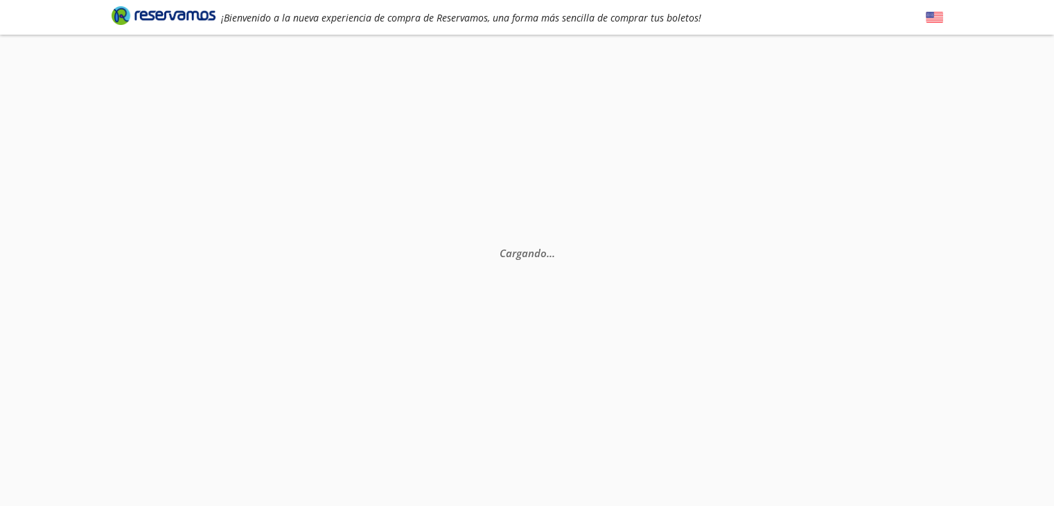
select select "MX"
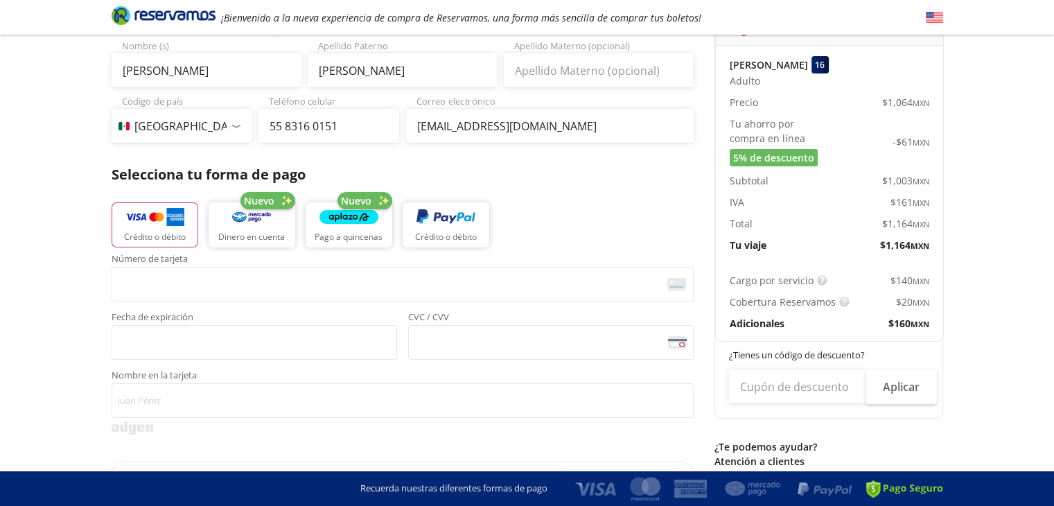
scroll to position [159, 0]
click at [396, 297] on span "<p>Your browser does not support iframes.</p>" at bounding box center [403, 284] width 582 height 35
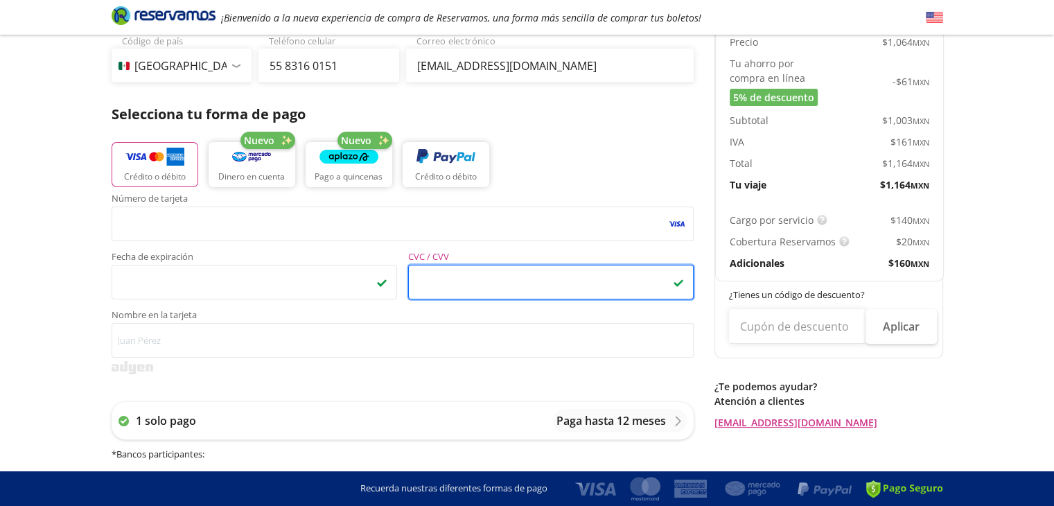
scroll to position [220, 0]
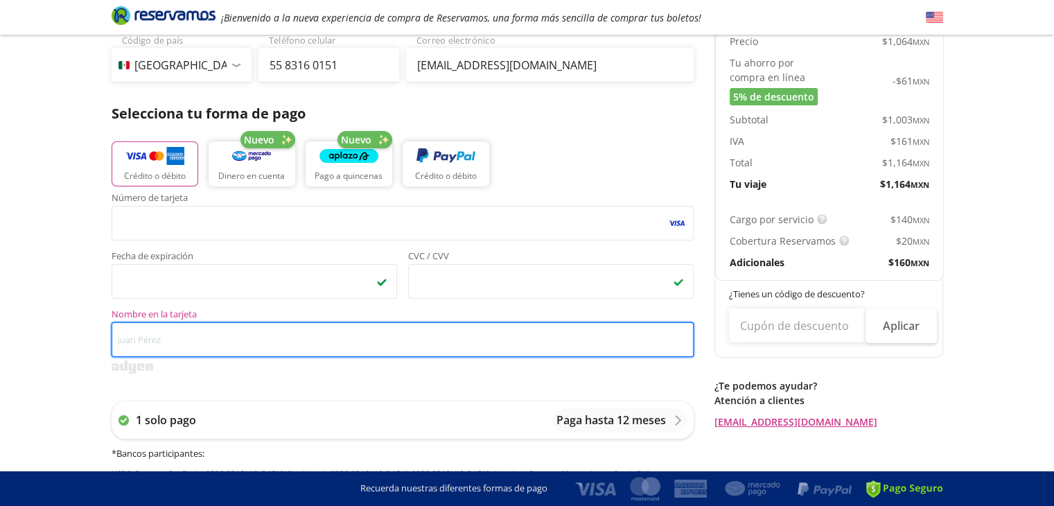
click at [374, 331] on input "Nombre en la tarjeta" at bounding box center [403, 339] width 582 height 35
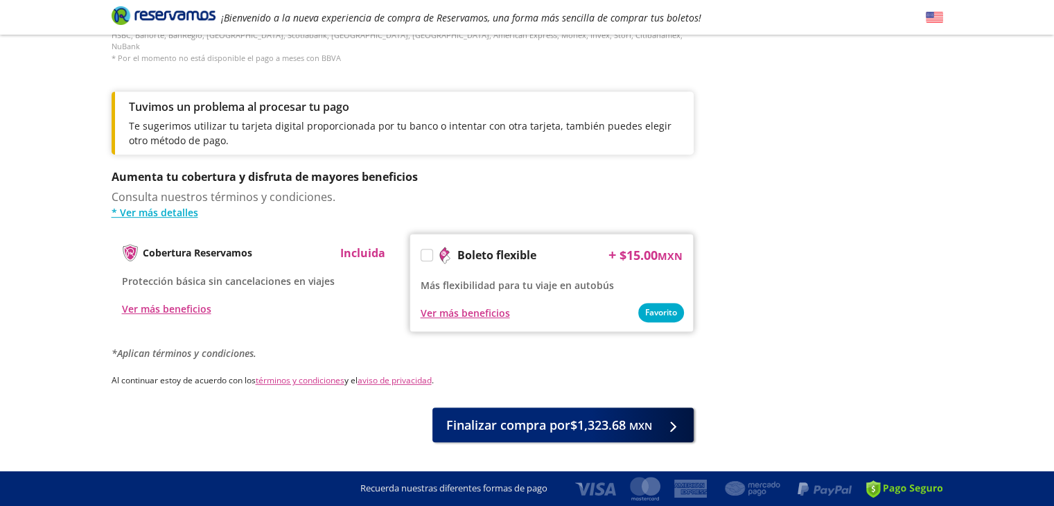
scroll to position [680, 0]
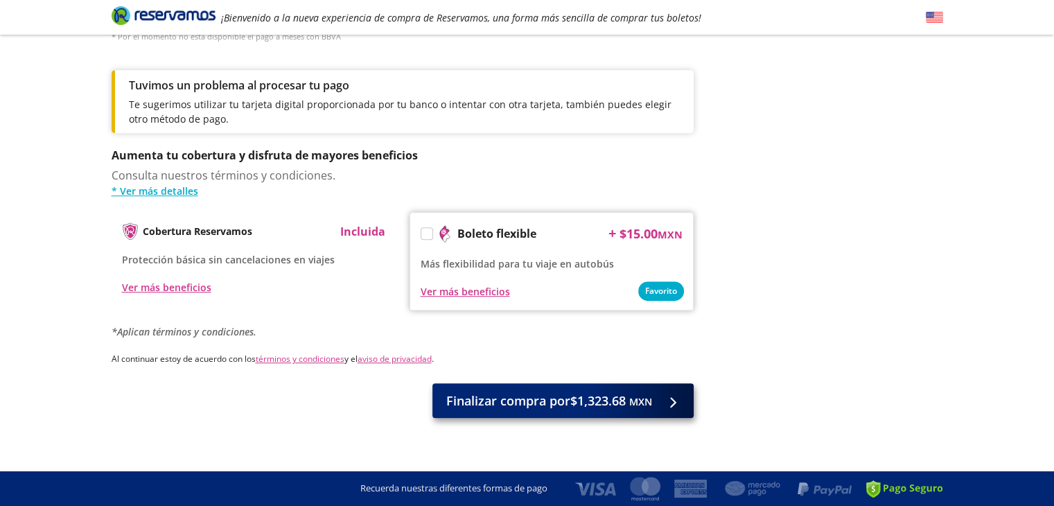
type input "[PERSON_NAME] Jobeliv [PERSON_NAME]"
click at [491, 399] on button "Finalizar compra por $1,323.68 MXN" at bounding box center [562, 400] width 261 height 35
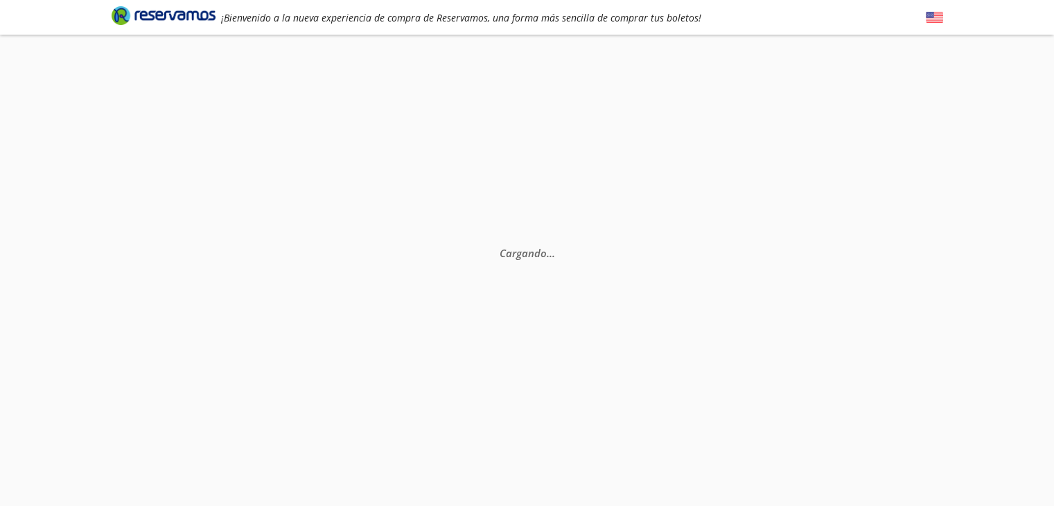
select select "MX"
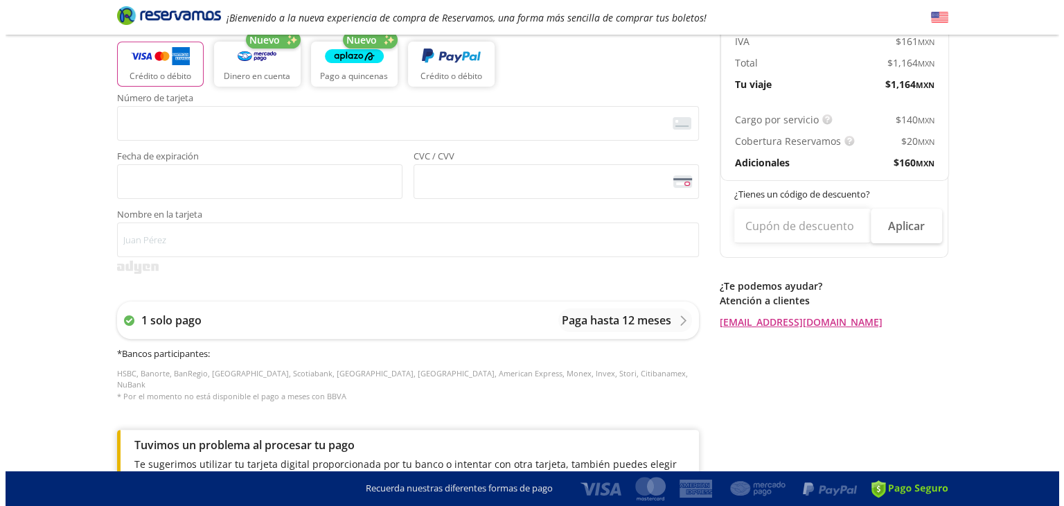
scroll to position [322, 0]
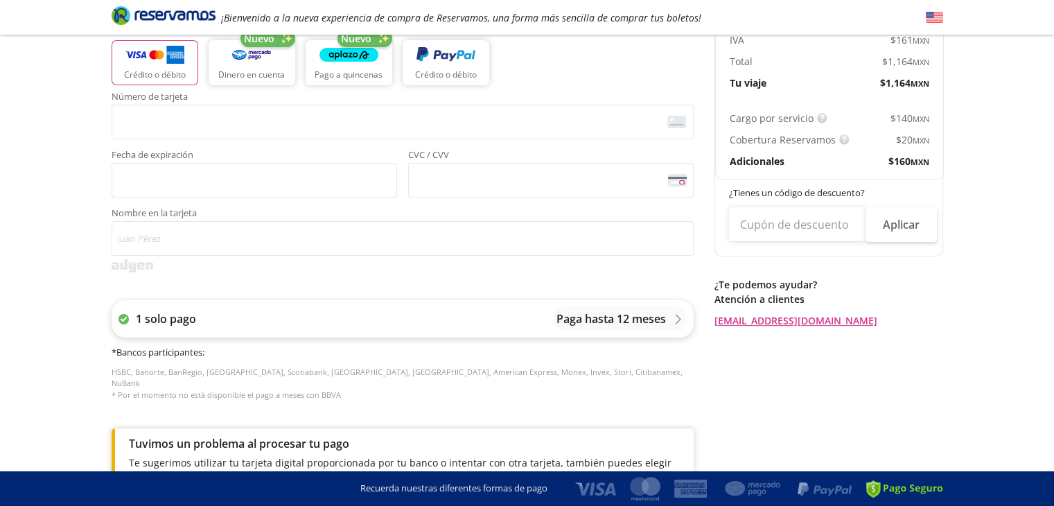
click at [596, 313] on p "Paga hasta 12 meses" at bounding box center [610, 318] width 109 height 17
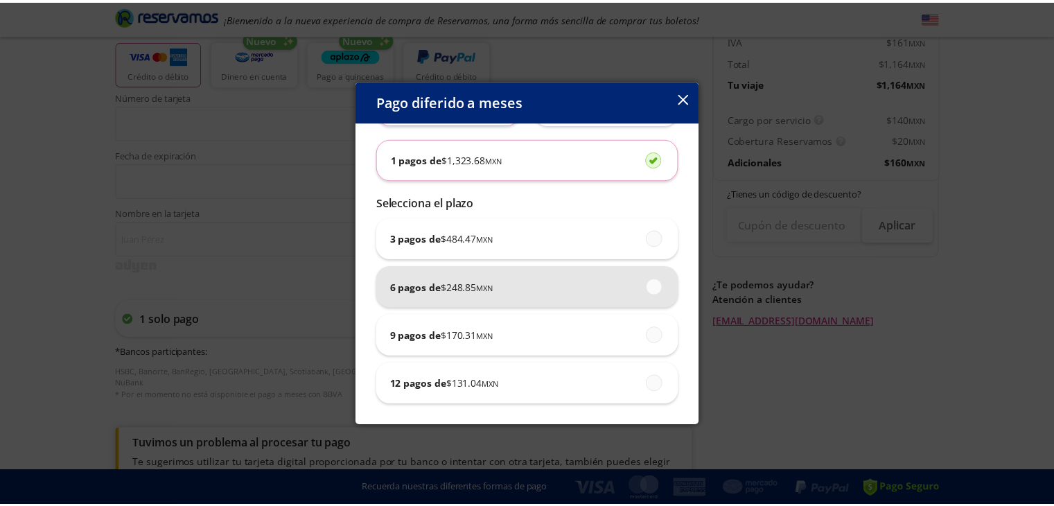
scroll to position [0, 0]
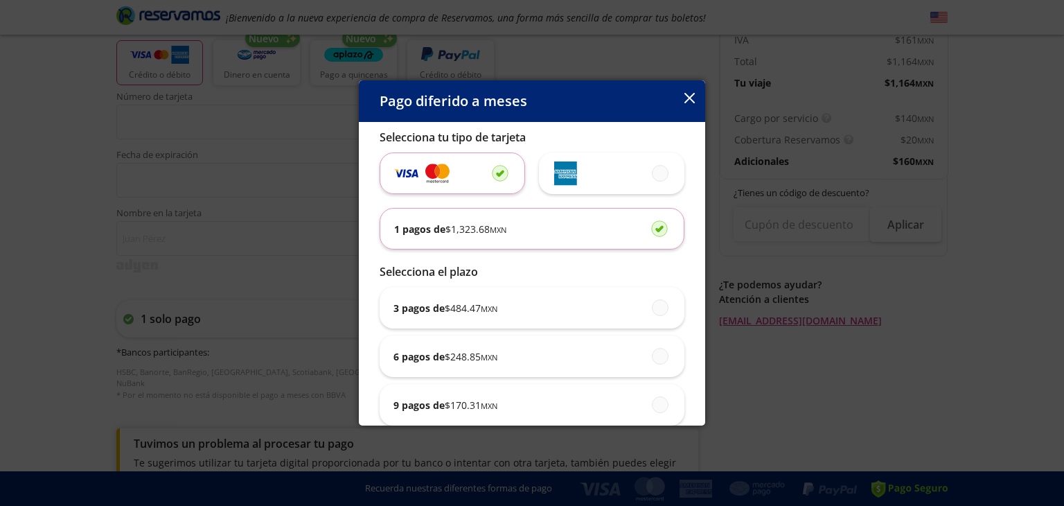
click at [674, 103] on div "Pago diferido a meses" at bounding box center [532, 101] width 346 height 42
click at [692, 94] on icon "button" at bounding box center [690, 98] width 10 height 10
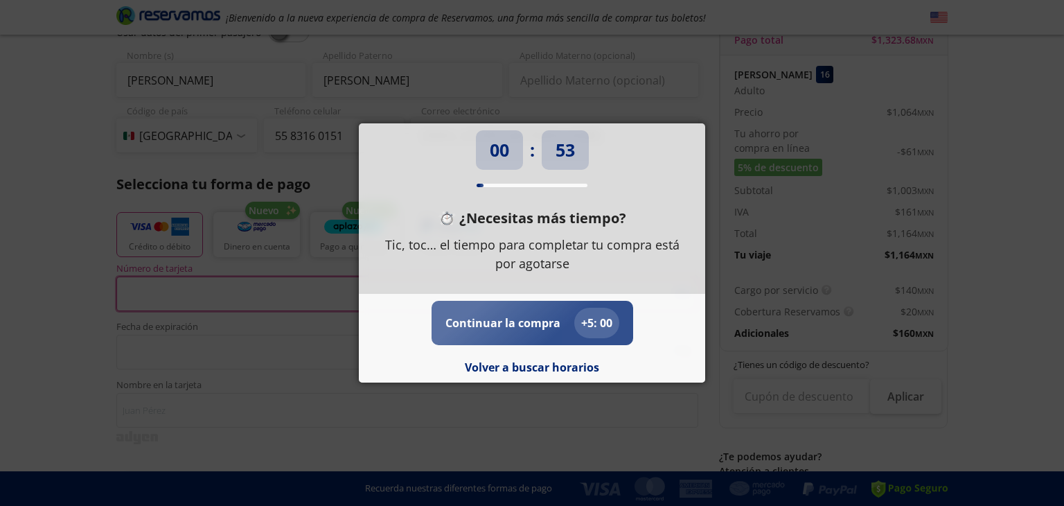
scroll to position [742, 0]
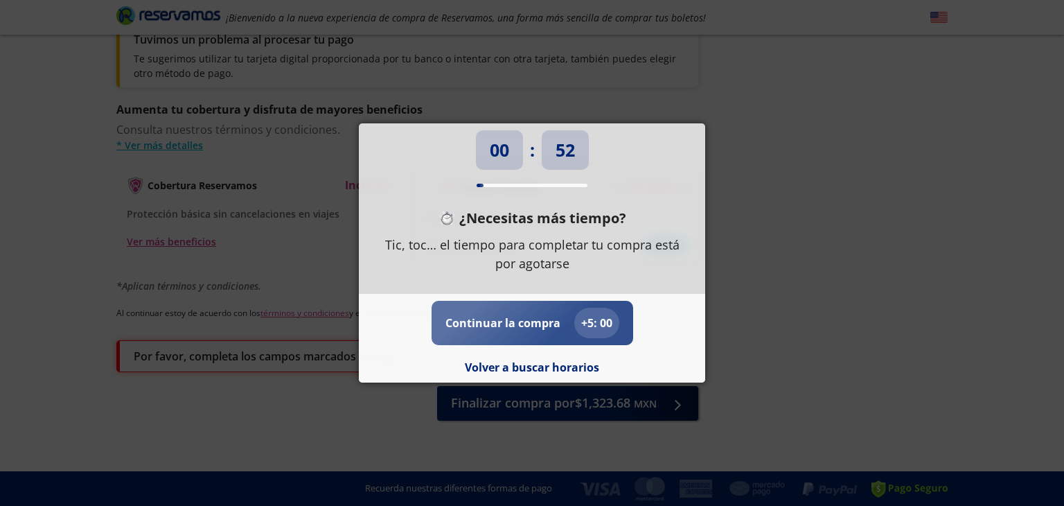
click at [541, 328] on p "Continuar la compra" at bounding box center [503, 323] width 115 height 17
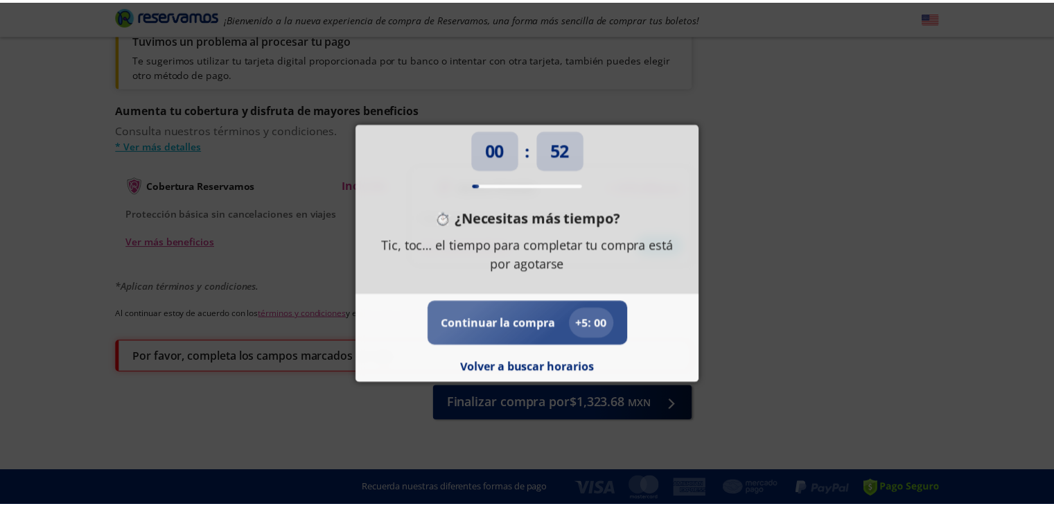
scroll to position [0, 0]
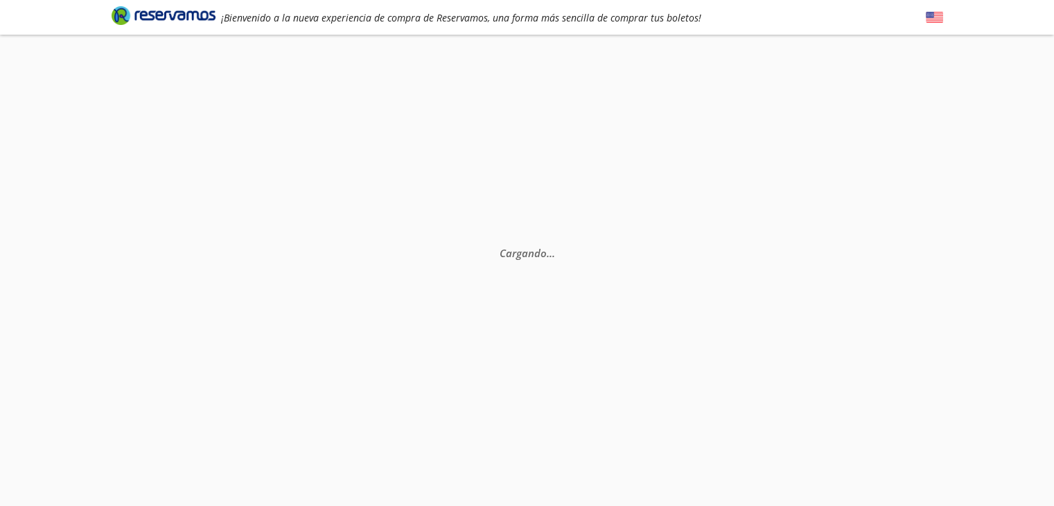
select select "MX"
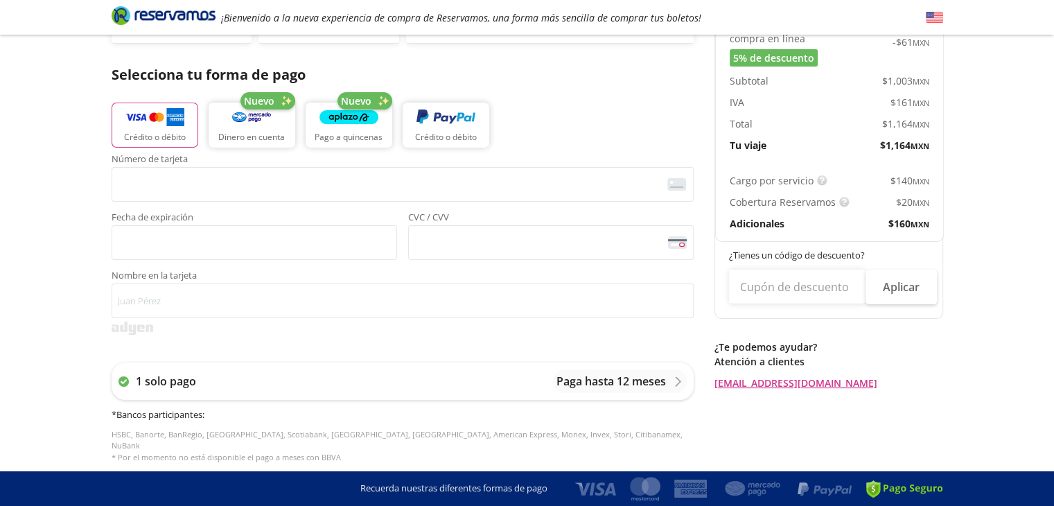
scroll to position [261, 0]
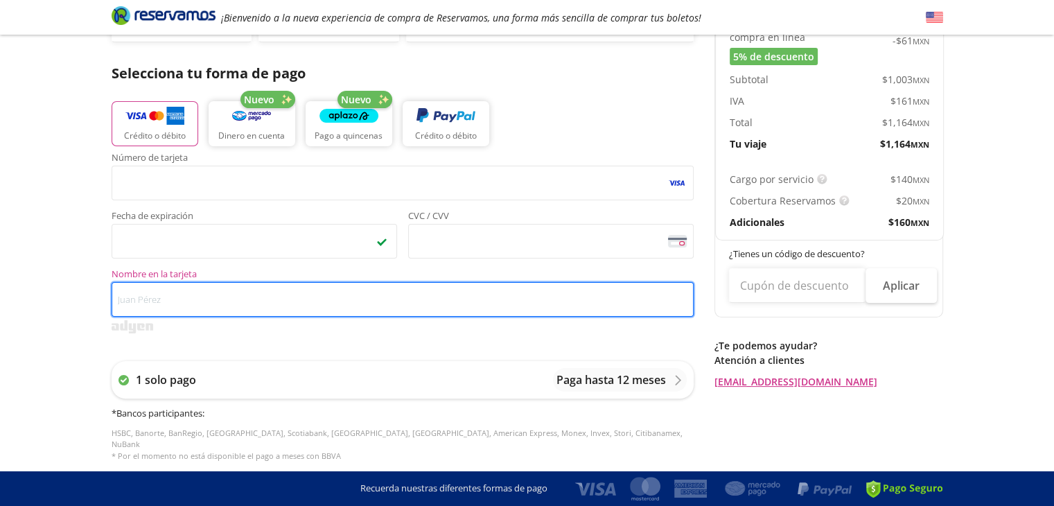
click at [343, 313] on input "Nombre en la tarjeta" at bounding box center [403, 299] width 582 height 35
type input "[PERSON_NAME] Jobeliv [PERSON_NAME]"
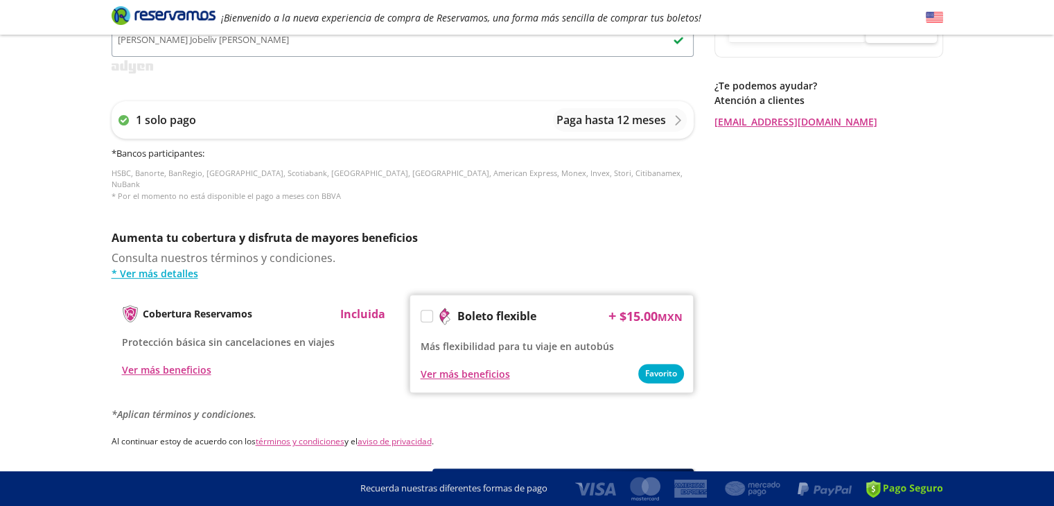
scroll to position [604, 0]
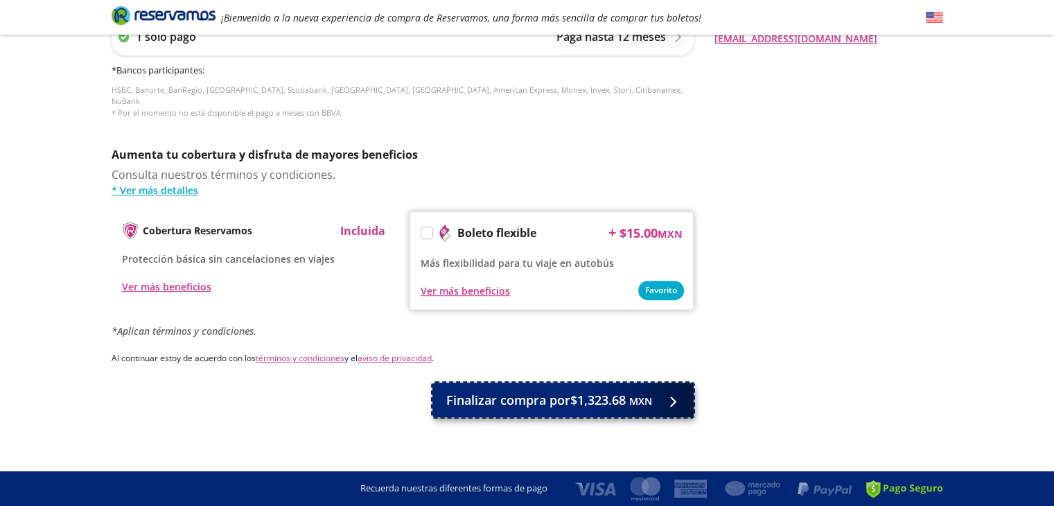
click at [498, 391] on span "Finalizar compra por $1,323.68 MXN" at bounding box center [549, 400] width 206 height 19
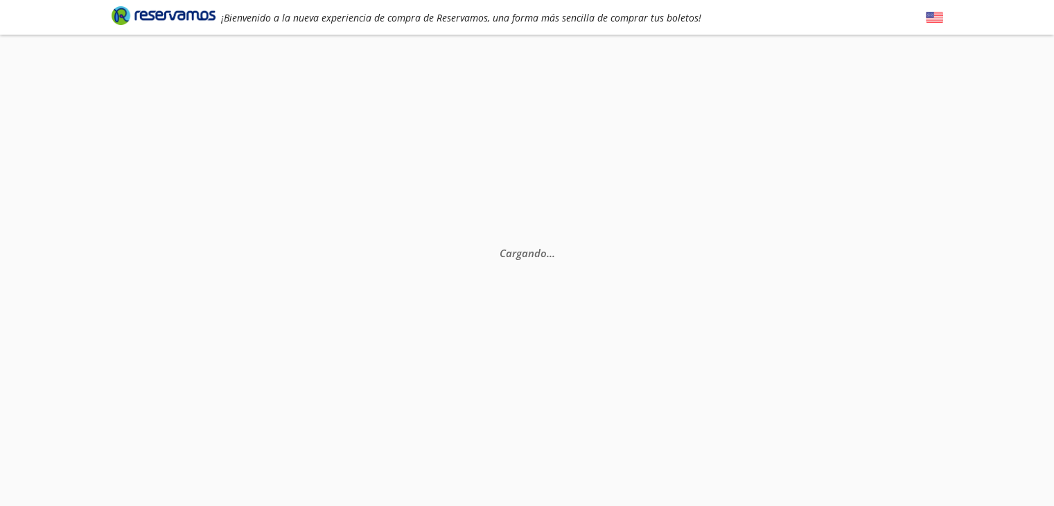
scroll to position [0, 0]
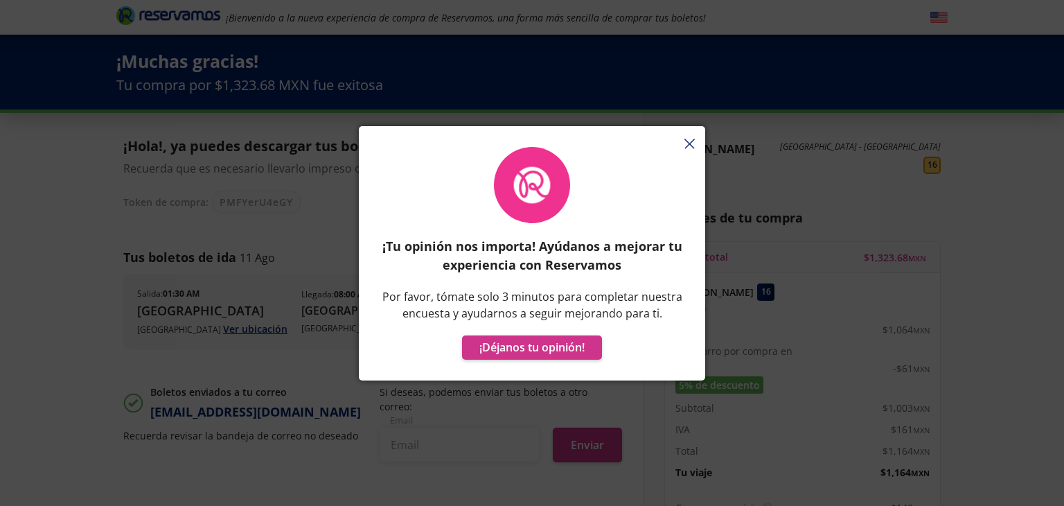
click at [439, 363] on div "¡Tu opinión nos importa! Ayúdanos a mejorar tu experiencia con Reservamos Por f…" at bounding box center [532, 260] width 346 height 240
click at [682, 142] on div "¡Tu opinión nos importa! Ayúdanos a mejorar tu experiencia con Reservamos Por f…" at bounding box center [532, 260] width 346 height 240
click at [688, 141] on div "¡Tu opinión nos importa! Ayúdanos a mejorar tu experiencia con Reservamos Por f…" at bounding box center [532, 260] width 346 height 240
click at [689, 141] on div "¡Tu opinión nos importa! Ayúdanos a mejorar tu experiencia con Reservamos Por f…" at bounding box center [532, 260] width 346 height 240
click at [688, 149] on div "¡Tu opinión nos importa! Ayúdanos a mejorar tu experiencia con Reservamos Por f…" at bounding box center [532, 260] width 346 height 240
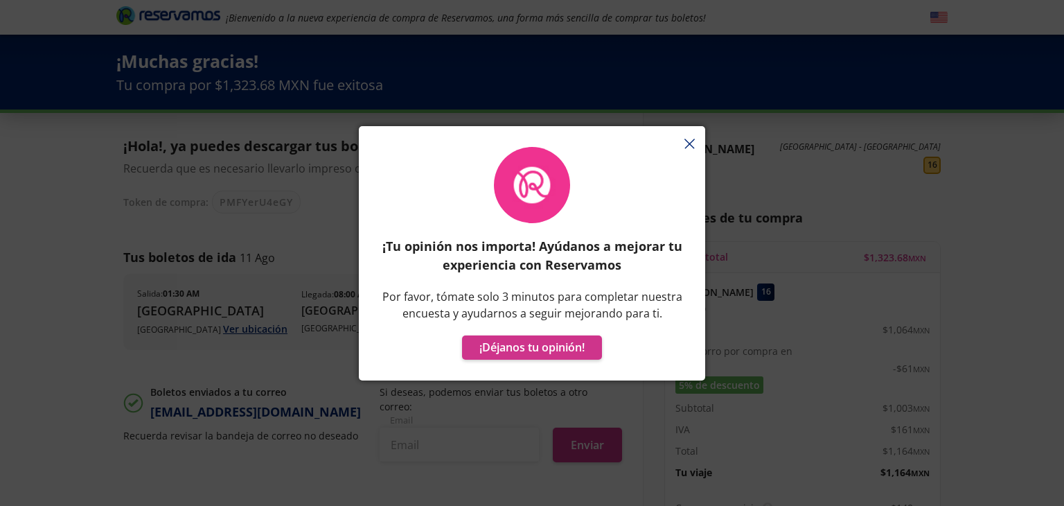
click at [688, 142] on div "¡Tu opinión nos importa! Ayúdanos a mejorar tu experiencia con Reservamos Por f…" at bounding box center [532, 260] width 346 height 240
click at [690, 145] on div "¡Tu opinión nos importa! Ayúdanos a mejorar tu experiencia con Reservamos Por f…" at bounding box center [532, 260] width 346 height 240
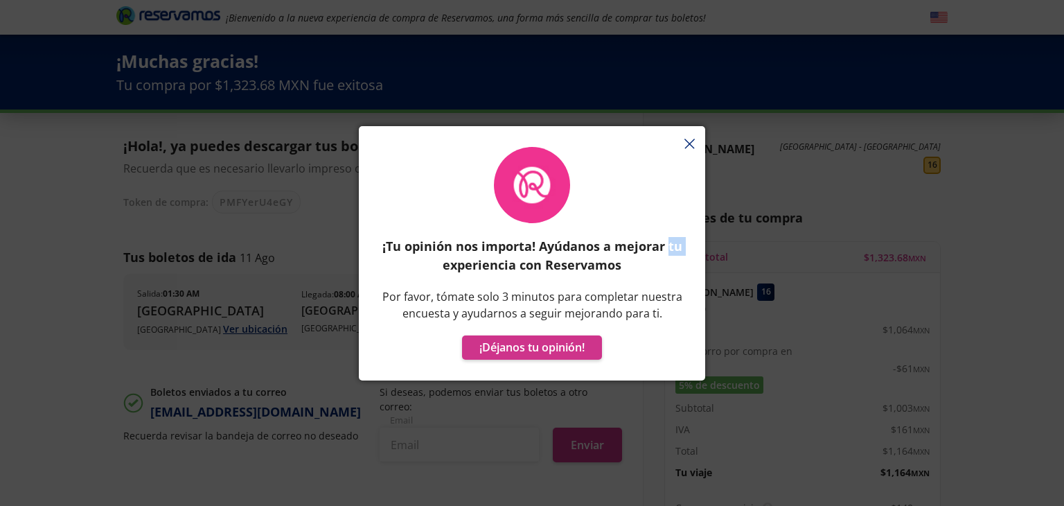
click at [690, 145] on div "¡Tu opinión nos importa! Ayúdanos a mejorar tu experiencia con Reservamos Por f…" at bounding box center [532, 260] width 346 height 240
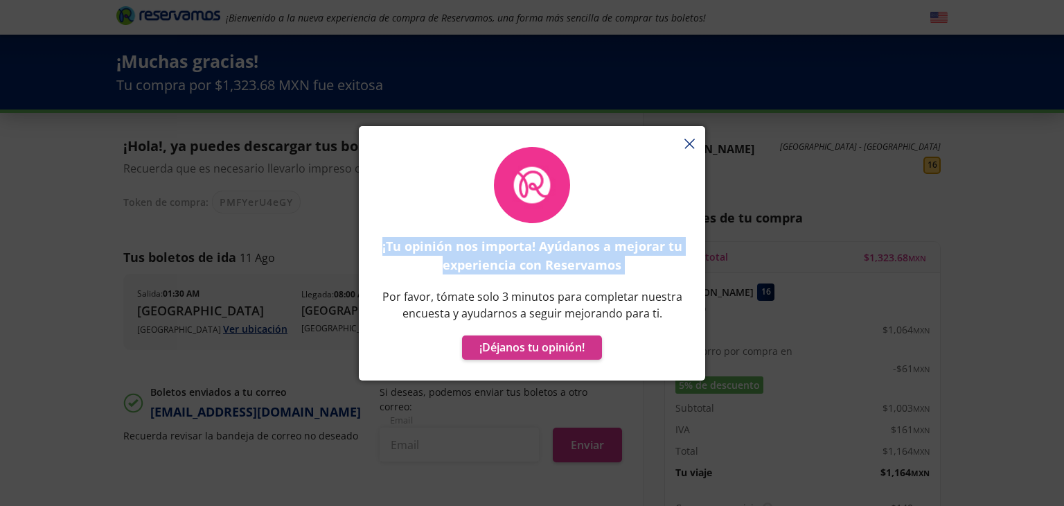
click at [690, 145] on div "¡Tu opinión nos importa! Ayúdanos a mejorar tu experiencia con Reservamos Por f…" at bounding box center [532, 260] width 346 height 240
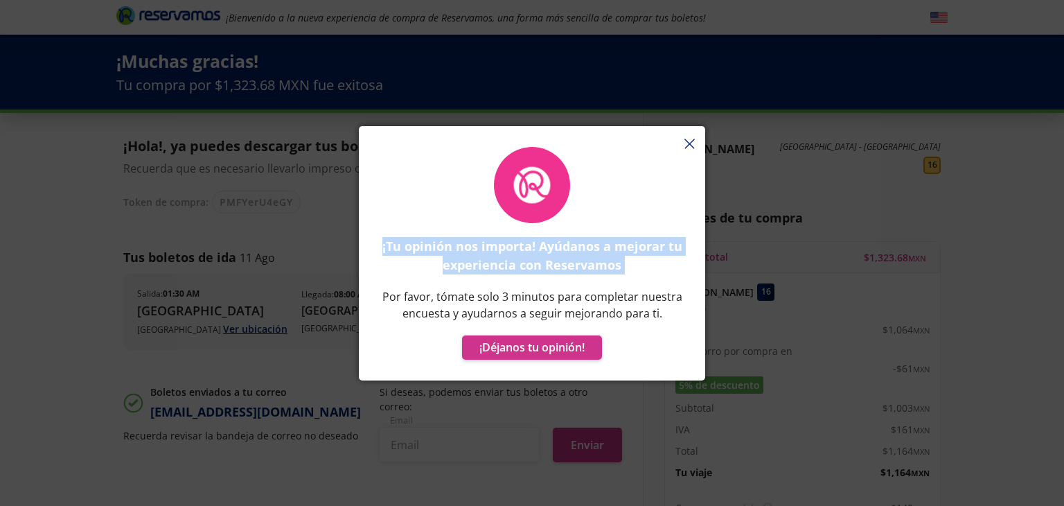
click at [690, 145] on div "¡Tu opinión nos importa! Ayúdanos a mejorar tu experiencia con Reservamos Por f…" at bounding box center [532, 260] width 346 height 240
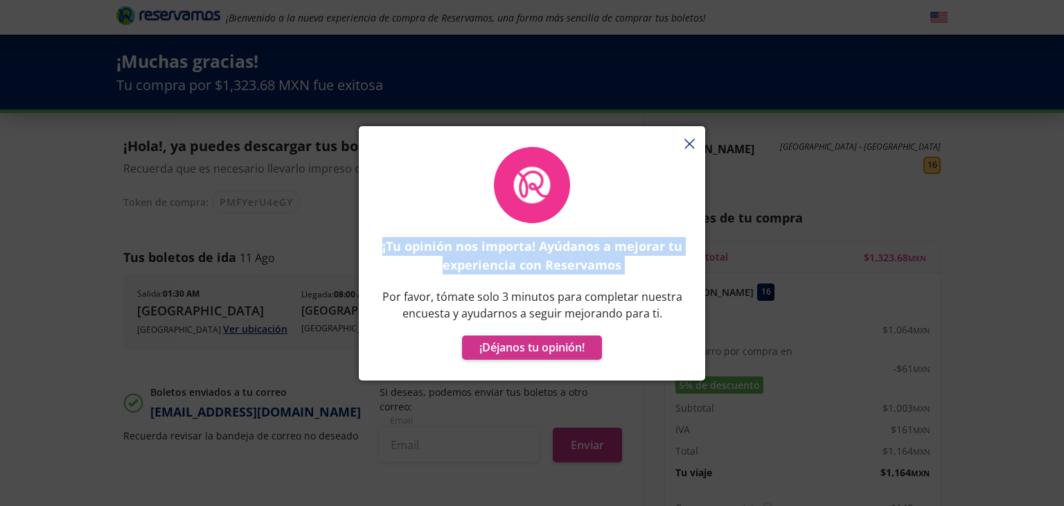
click at [690, 145] on div "¡Tu opinión nos importa! Ayúdanos a mejorar tu experiencia con Reservamos Por f…" at bounding box center [532, 260] width 346 height 240
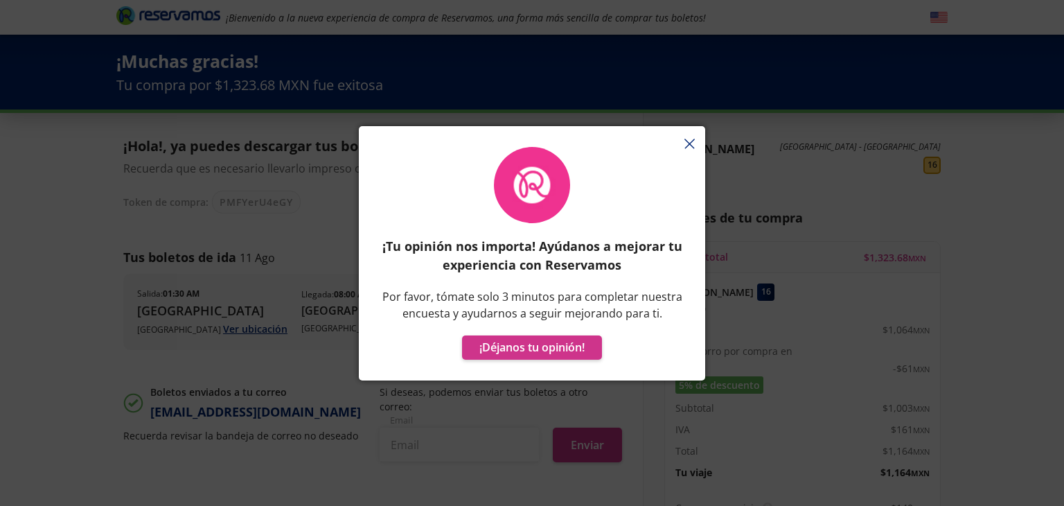
click at [110, 337] on div "¡Tu opinión nos importa! Ayúdanos a mejorar tu experiencia con Reservamos Por f…" at bounding box center [532, 253] width 1064 height 506
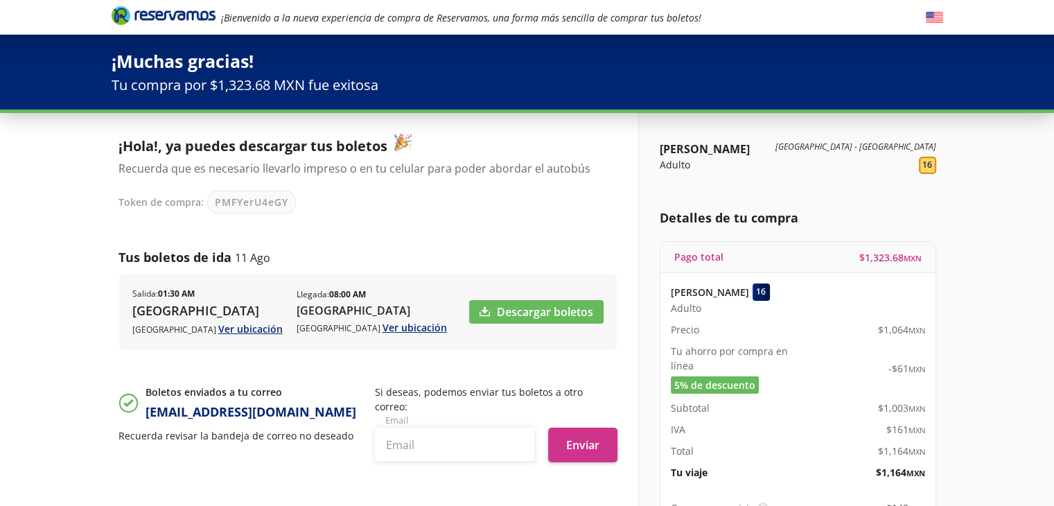
scroll to position [142, 0]
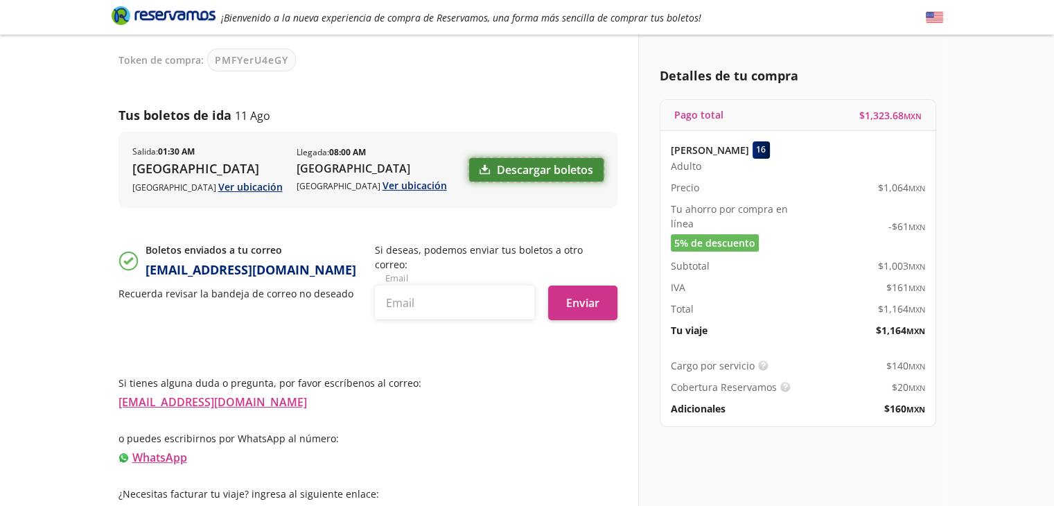
click at [525, 175] on link "Descargar boletos" at bounding box center [536, 170] width 134 height 24
